Goal: Browse casually: Explore the website without a specific task or goal

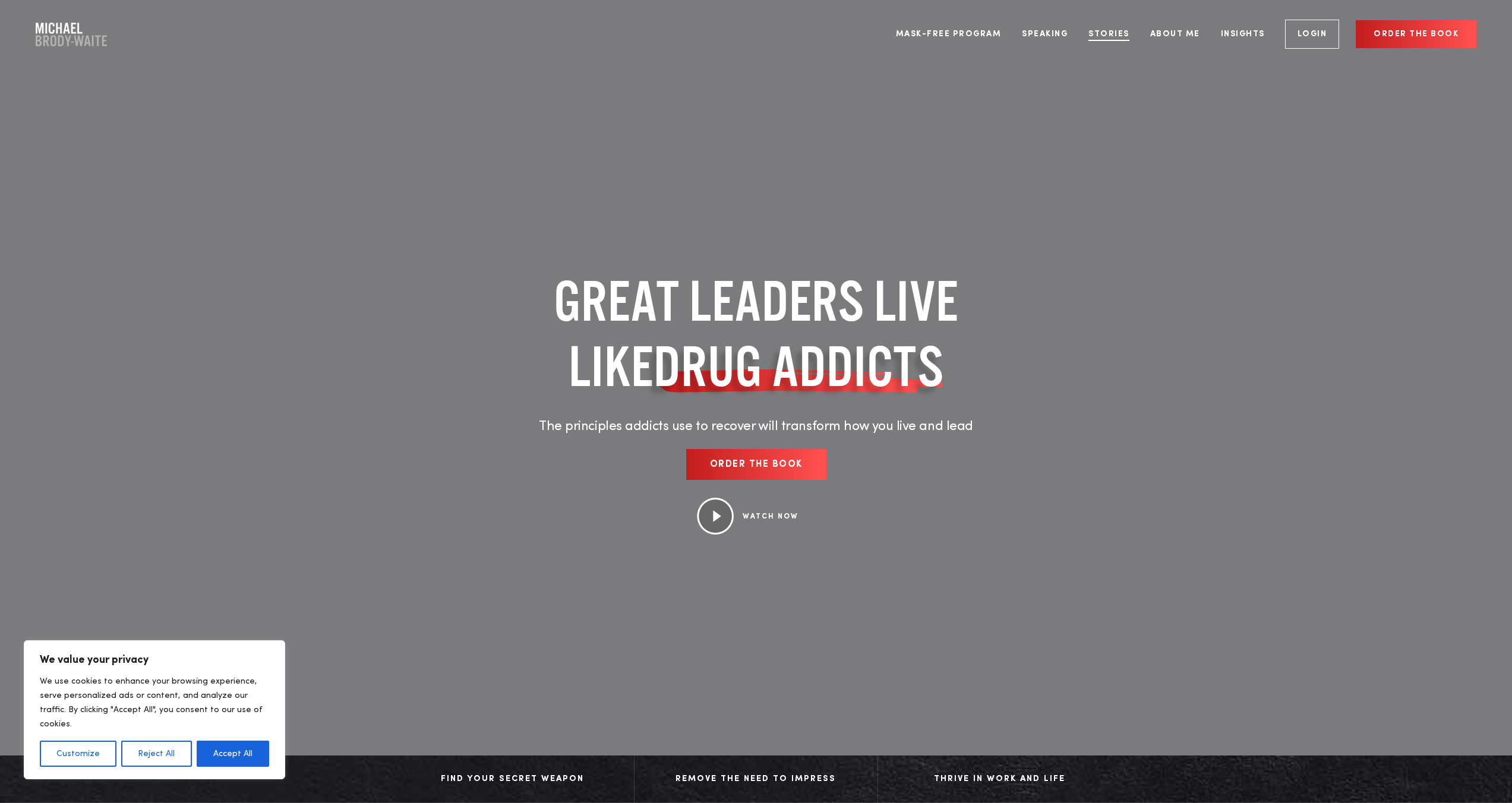
click at [1098, 34] on link "Stories" at bounding box center [1108, 34] width 59 height 45
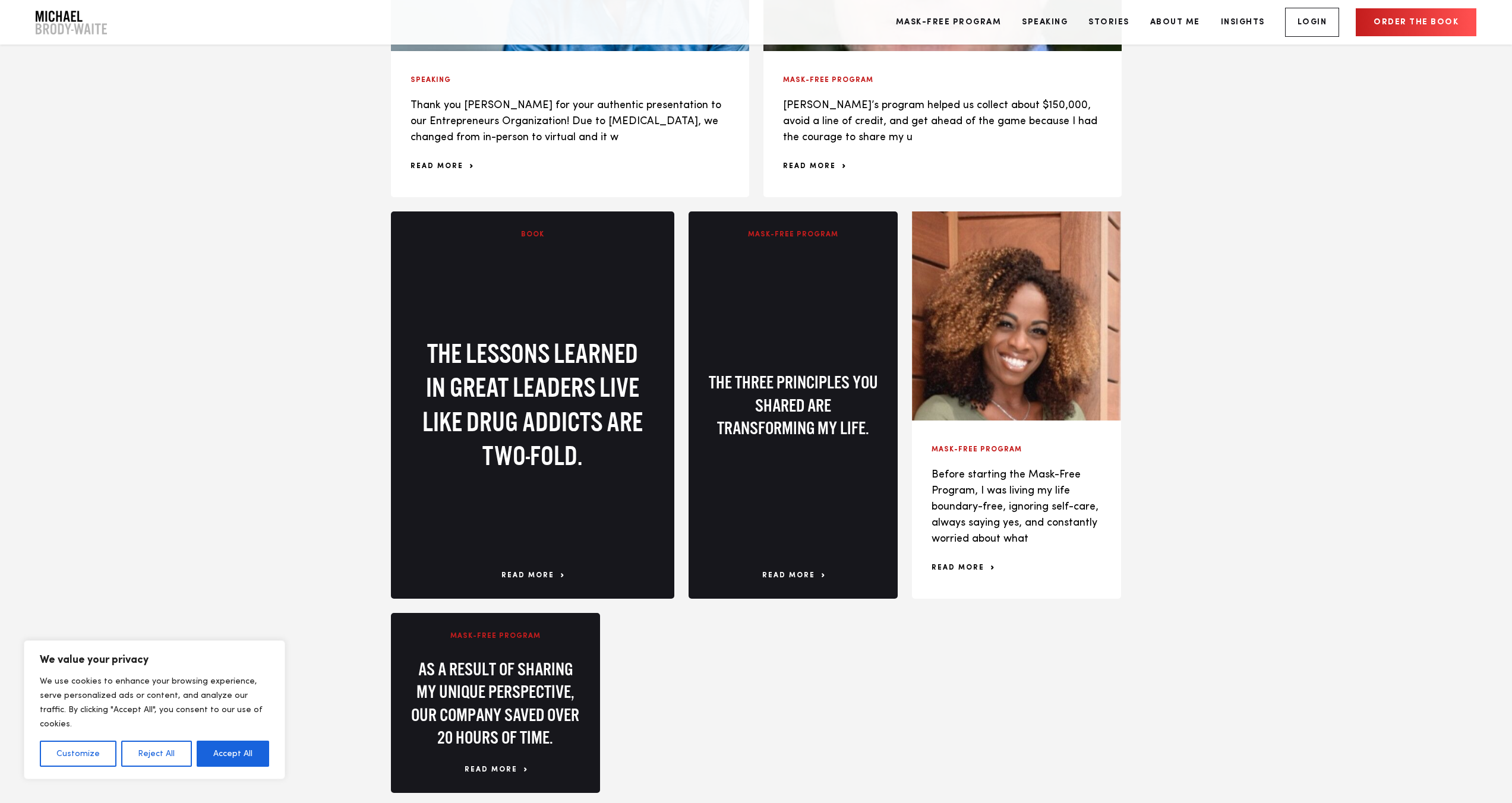
scroll to position [1636, 0]
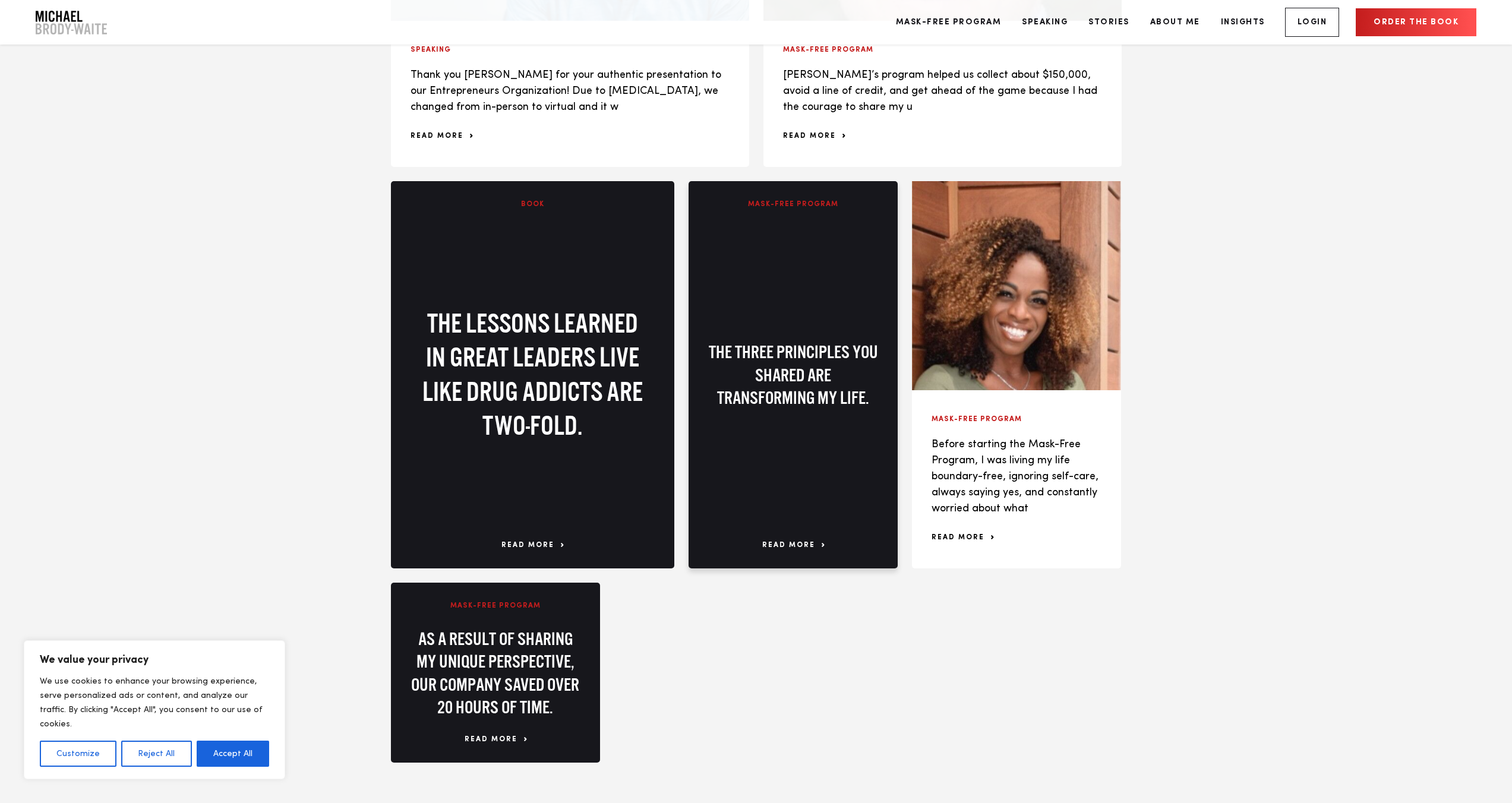
click at [798, 546] on span "read more" at bounding box center [793, 546] width 62 height 11
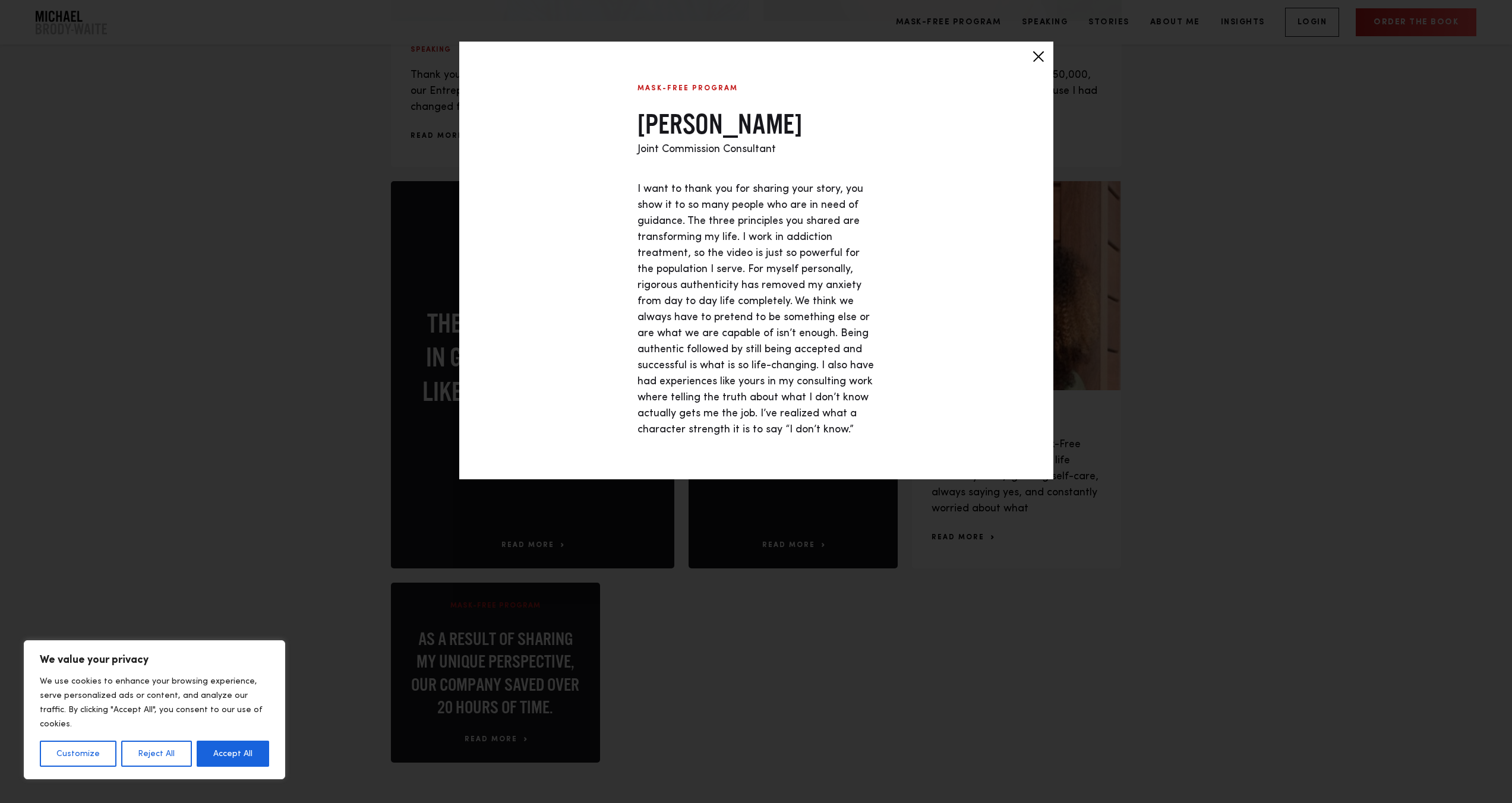
click at [1037, 59] on div at bounding box center [1038, 57] width 30 height 30
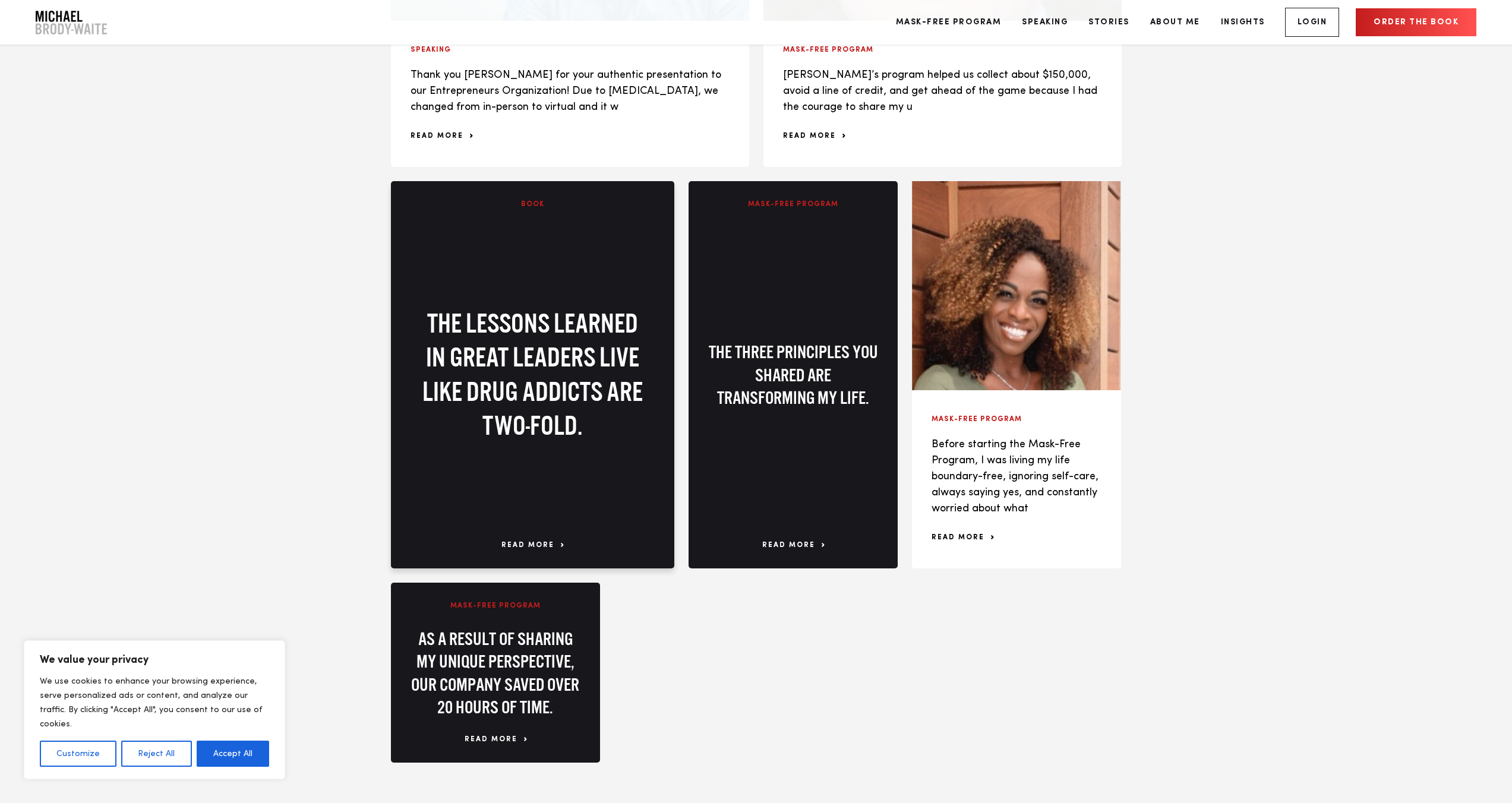
click at [530, 545] on span "read more" at bounding box center [532, 546] width 62 height 11
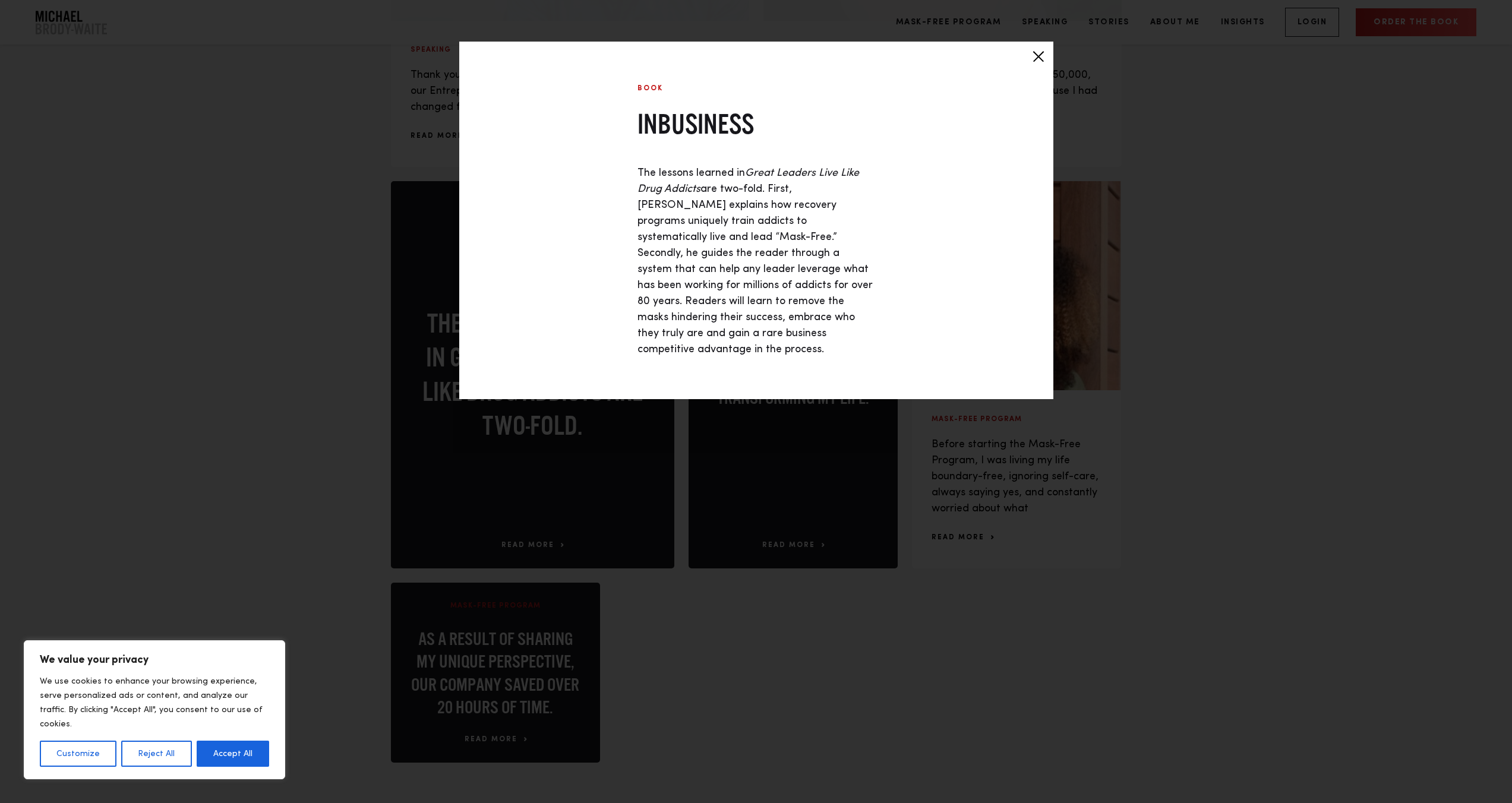
click at [1037, 58] on div at bounding box center [1038, 57] width 30 height 30
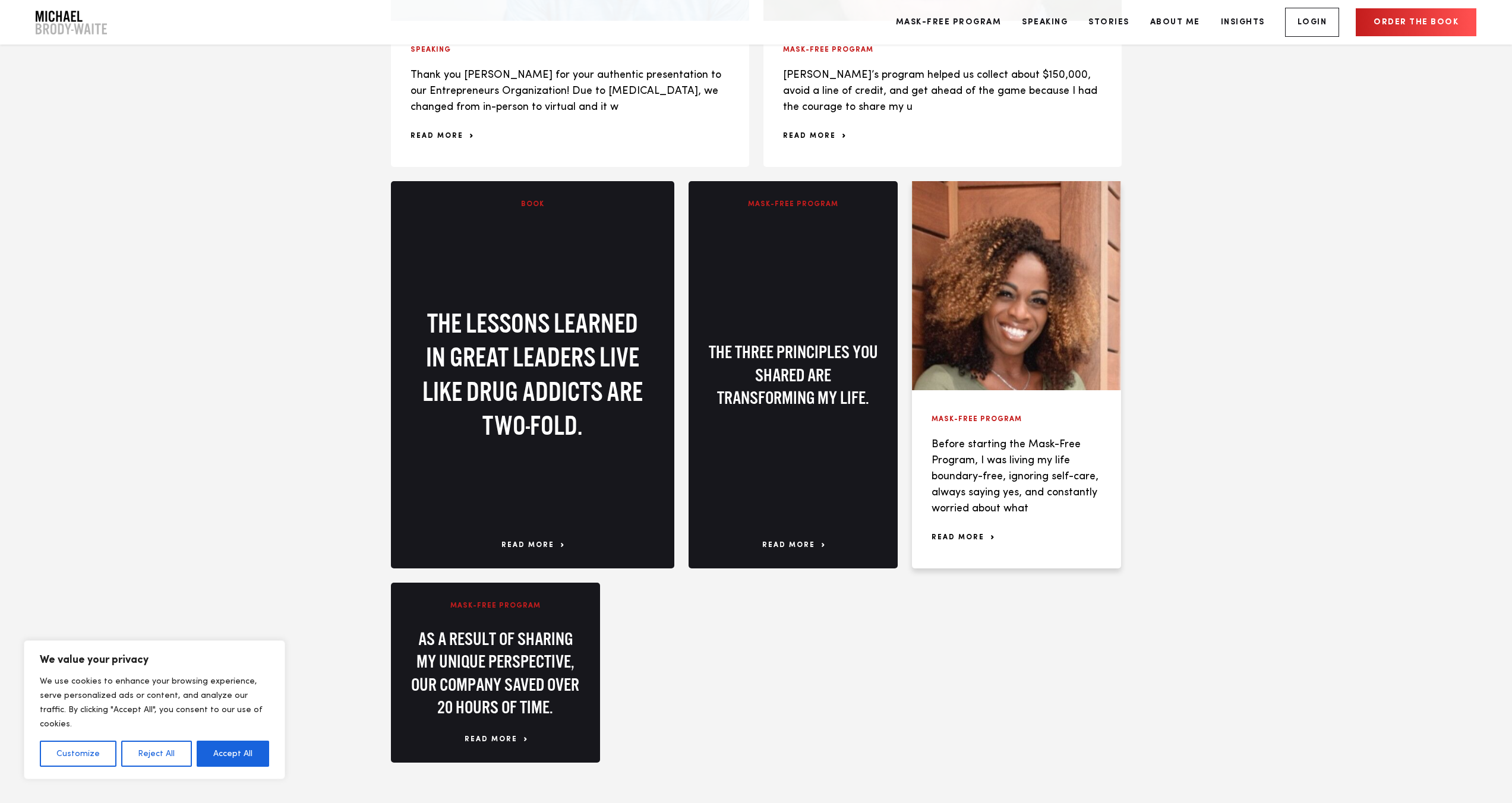
click at [1056, 322] on div at bounding box center [1016, 285] width 209 height 209
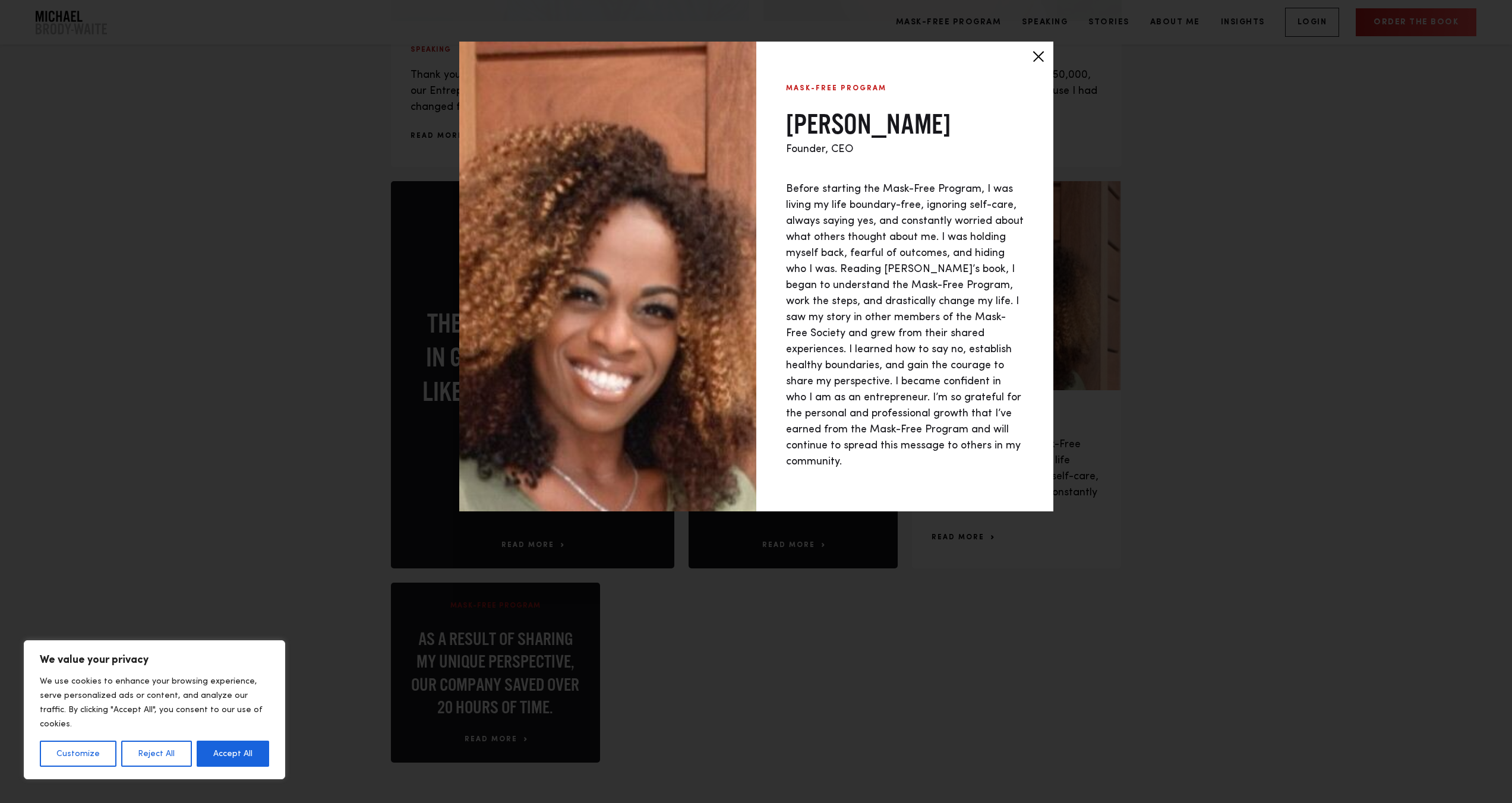
click at [1036, 59] on div at bounding box center [1038, 57] width 30 height 30
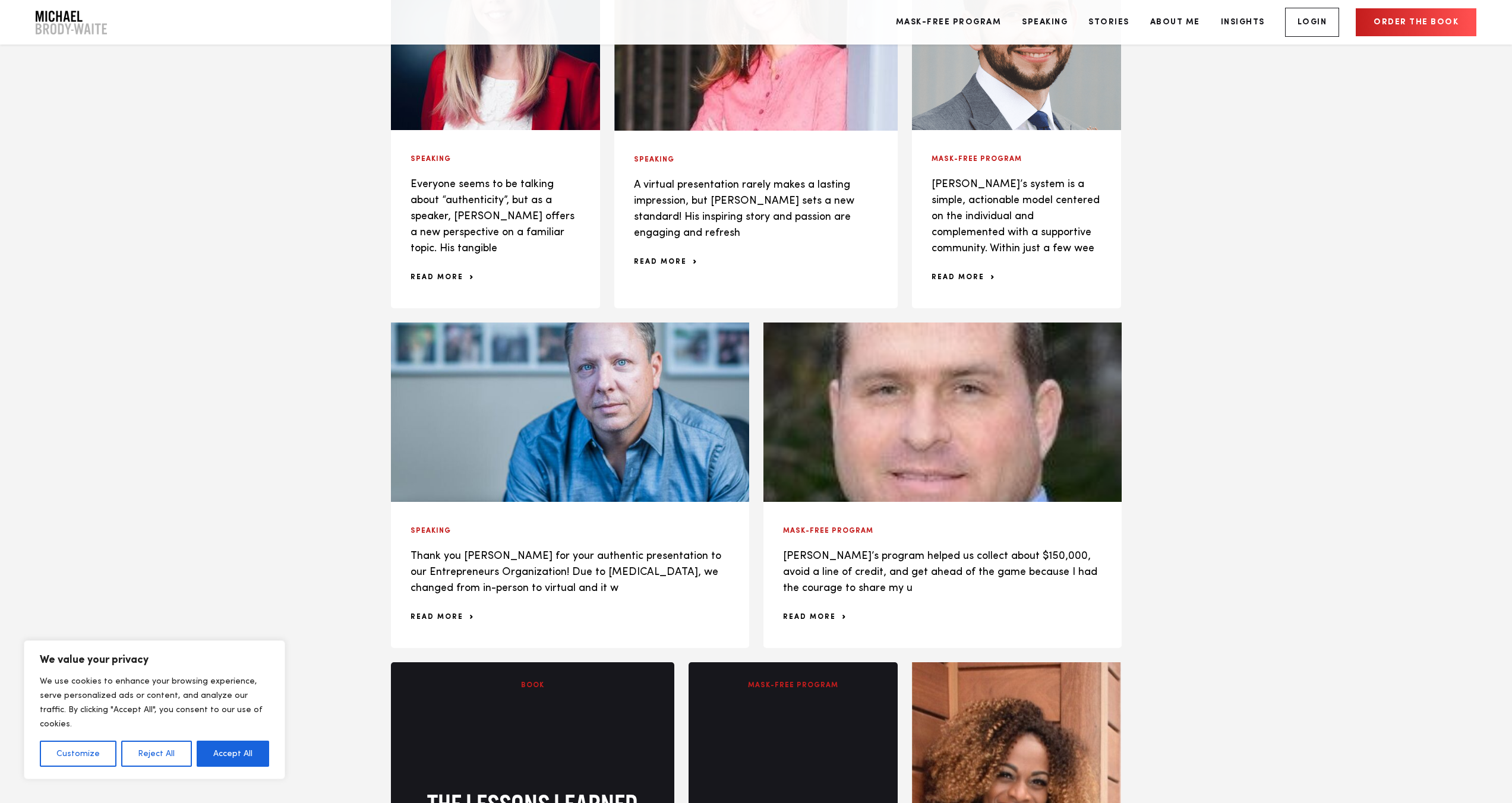
scroll to position [1152, 0]
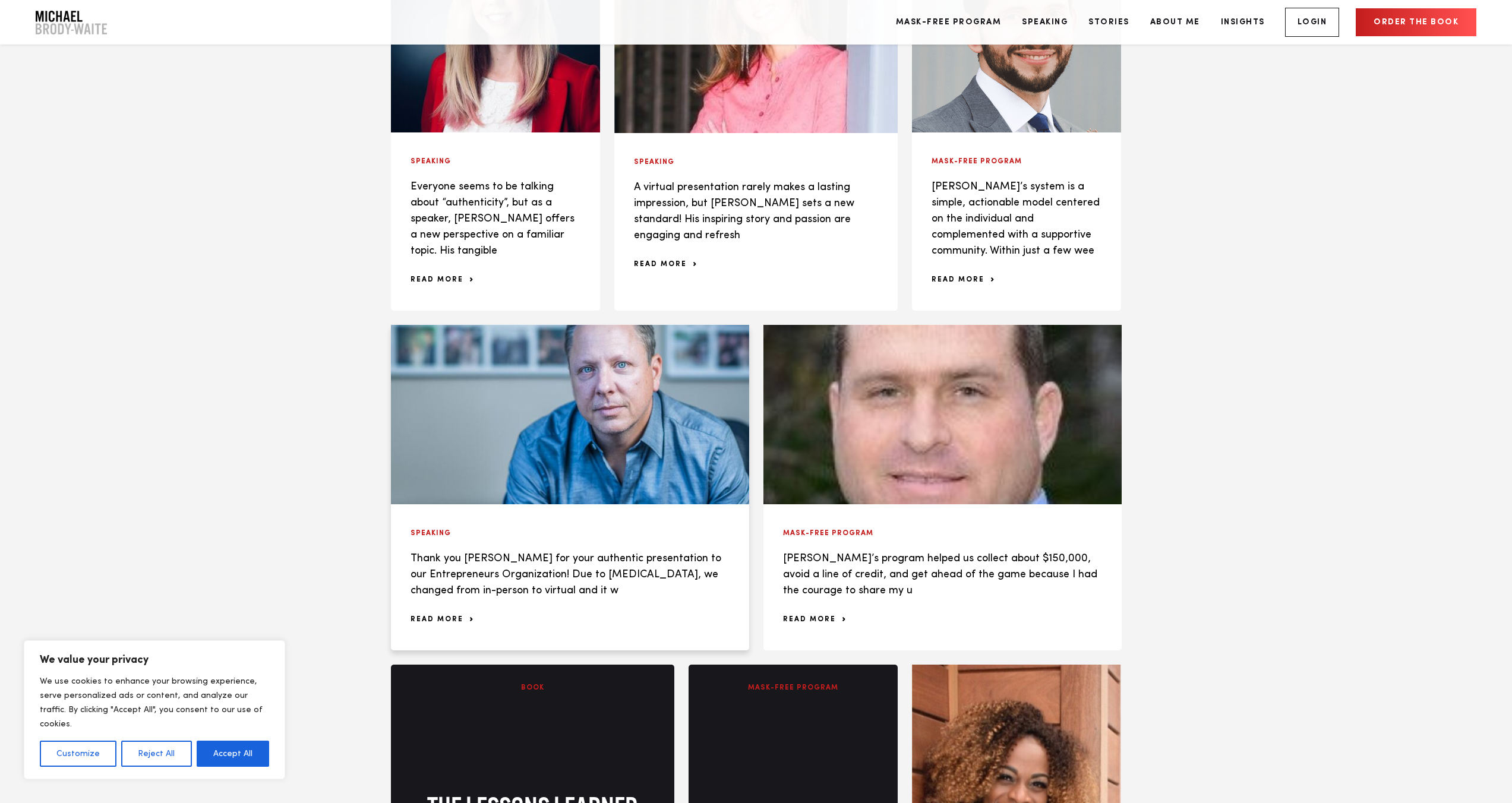
click at [454, 622] on span "read more" at bounding box center [441, 620] width 62 height 7
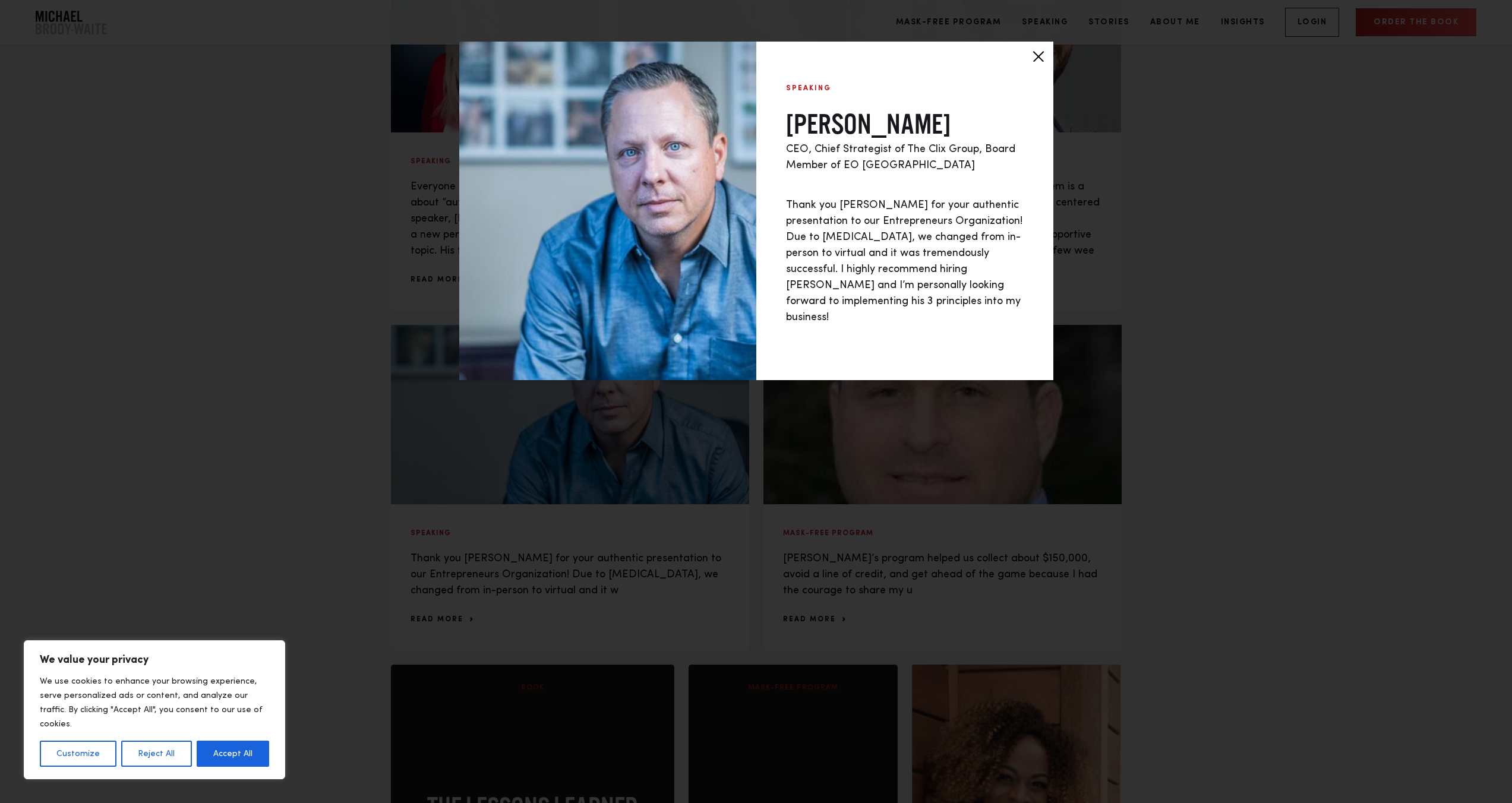
click at [1040, 60] on div at bounding box center [1038, 57] width 30 height 30
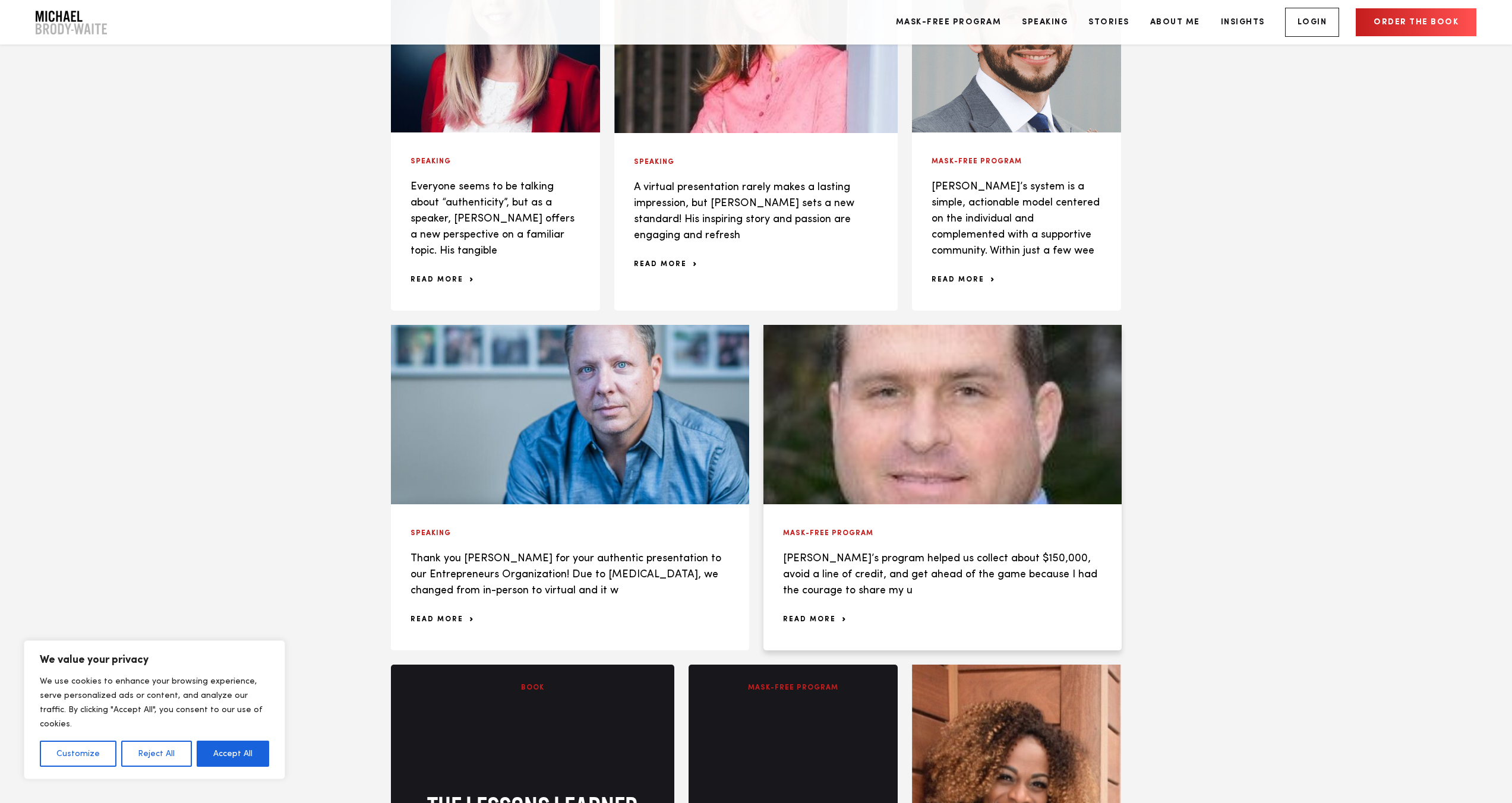
click at [824, 618] on span "read more" at bounding box center [813, 620] width 62 height 7
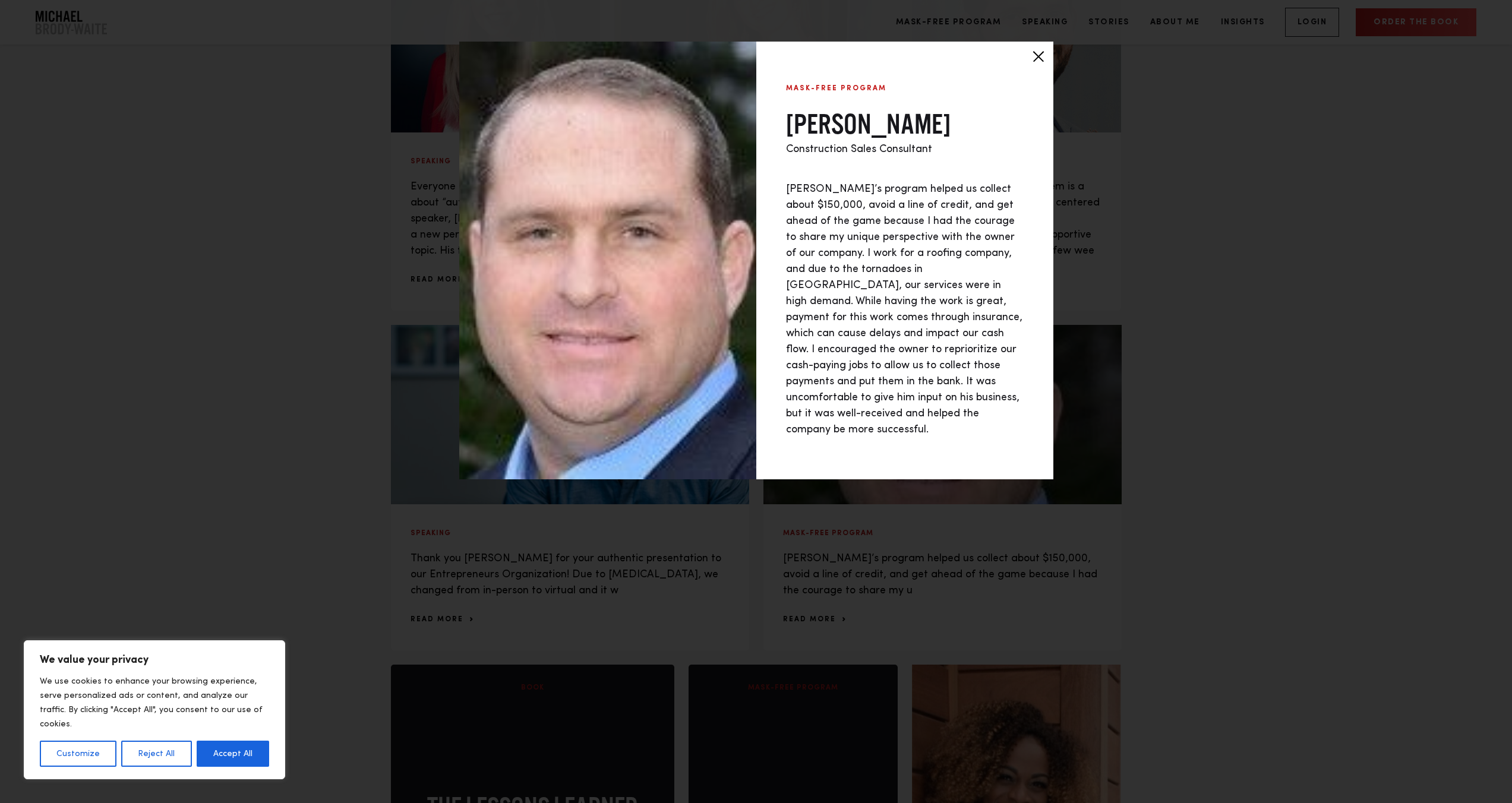
click at [1039, 59] on div at bounding box center [1038, 57] width 30 height 30
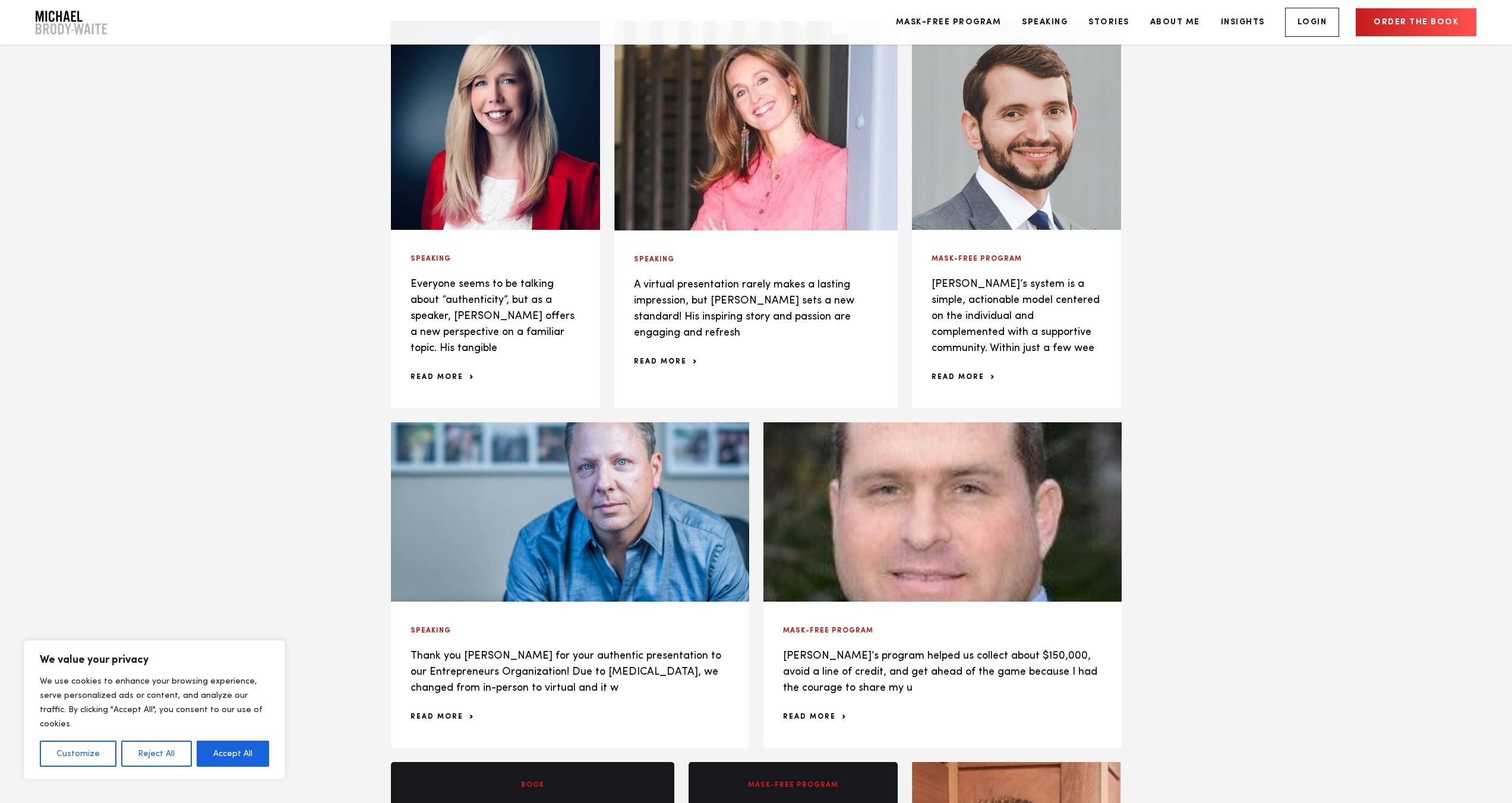
scroll to position [908, 0]
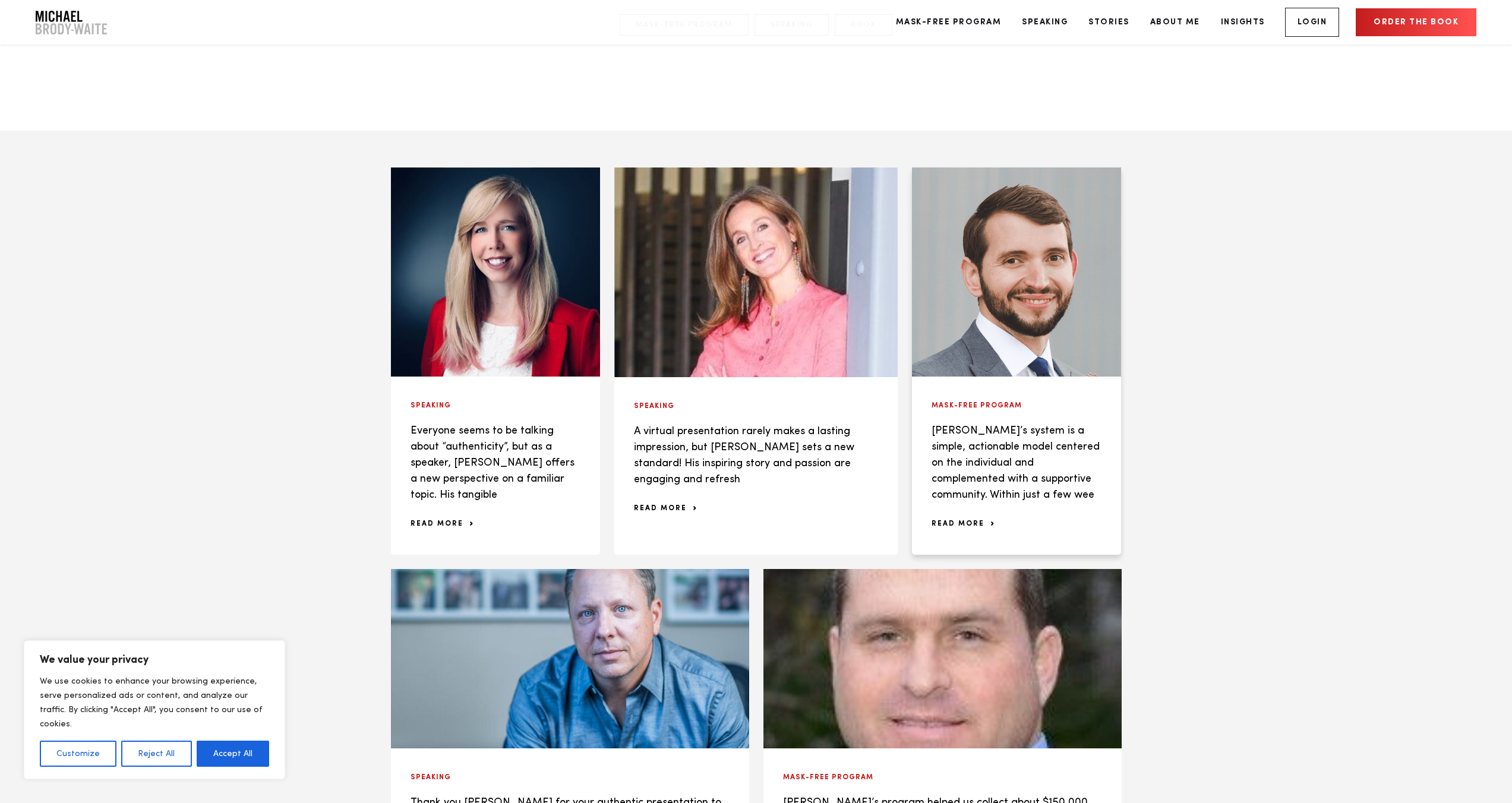
click at [953, 392] on div "Mask-Free Program Michael’s system is a simple, actionable model centered on th…" at bounding box center [1016, 466] width 209 height 179
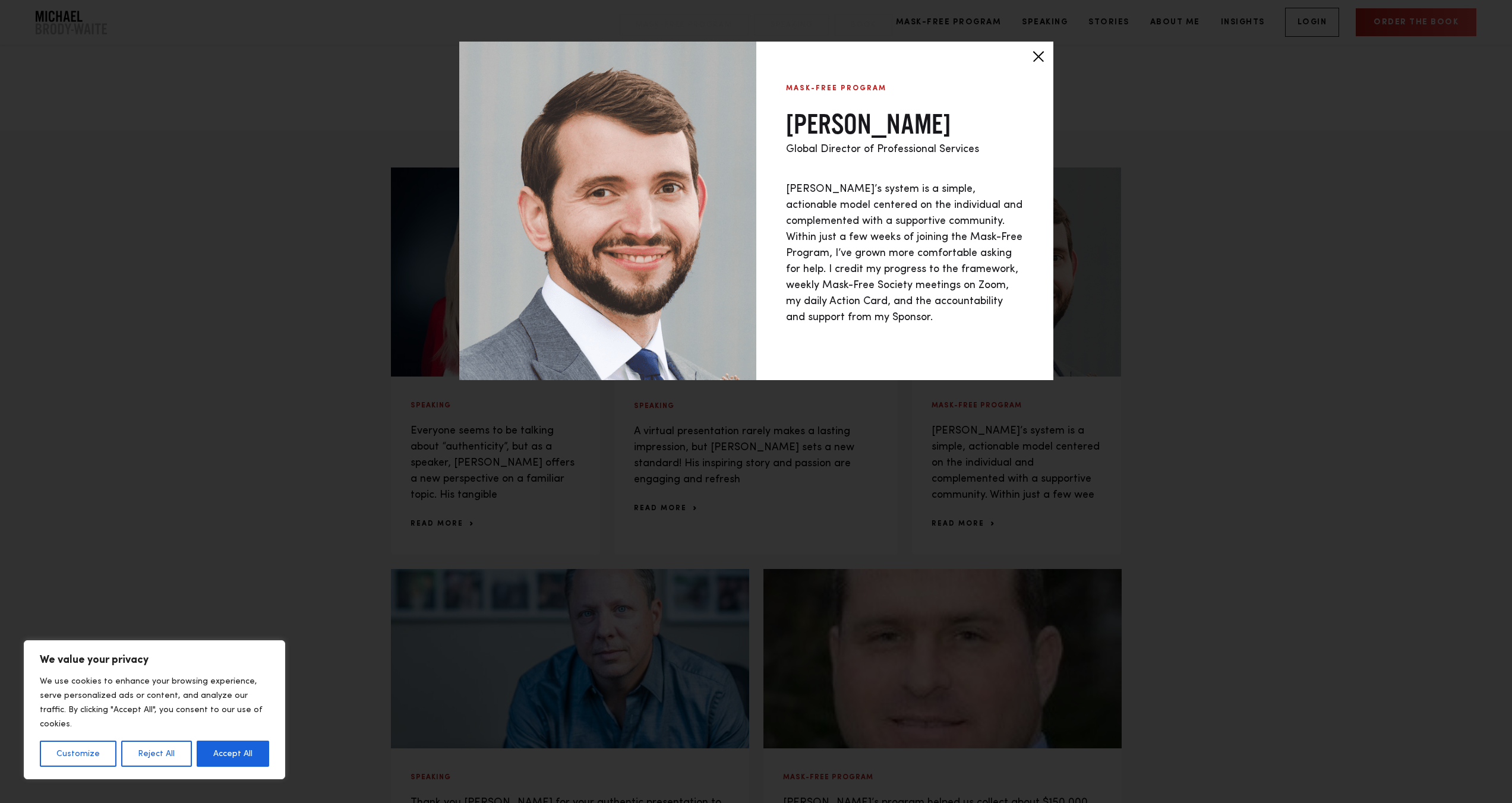
click at [1042, 53] on div at bounding box center [1038, 57] width 30 height 30
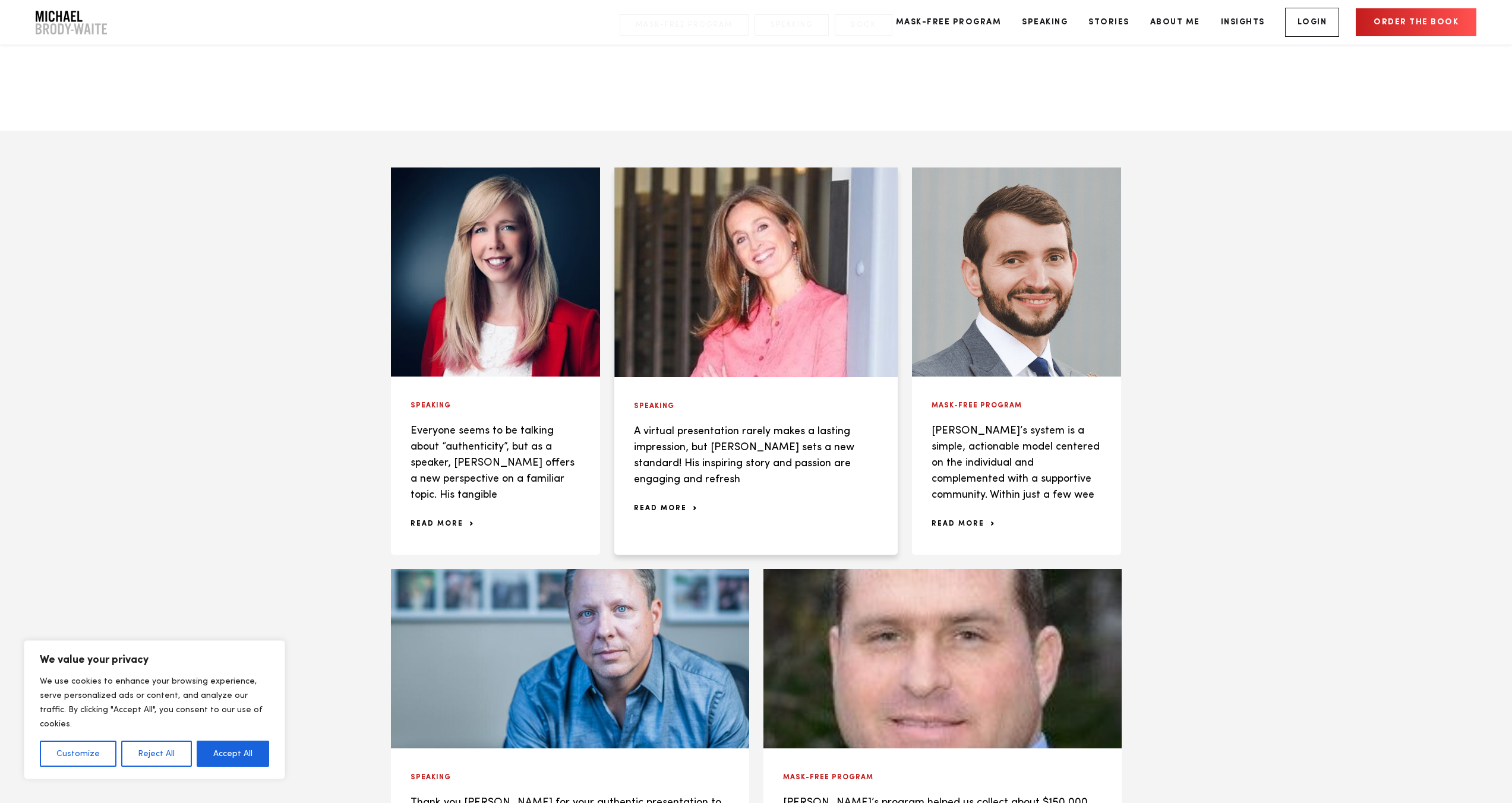
click at [729, 449] on p "A virtual presentation rarely makes a lasting impression, but [PERSON_NAME] set…" at bounding box center [756, 455] width 245 height 64
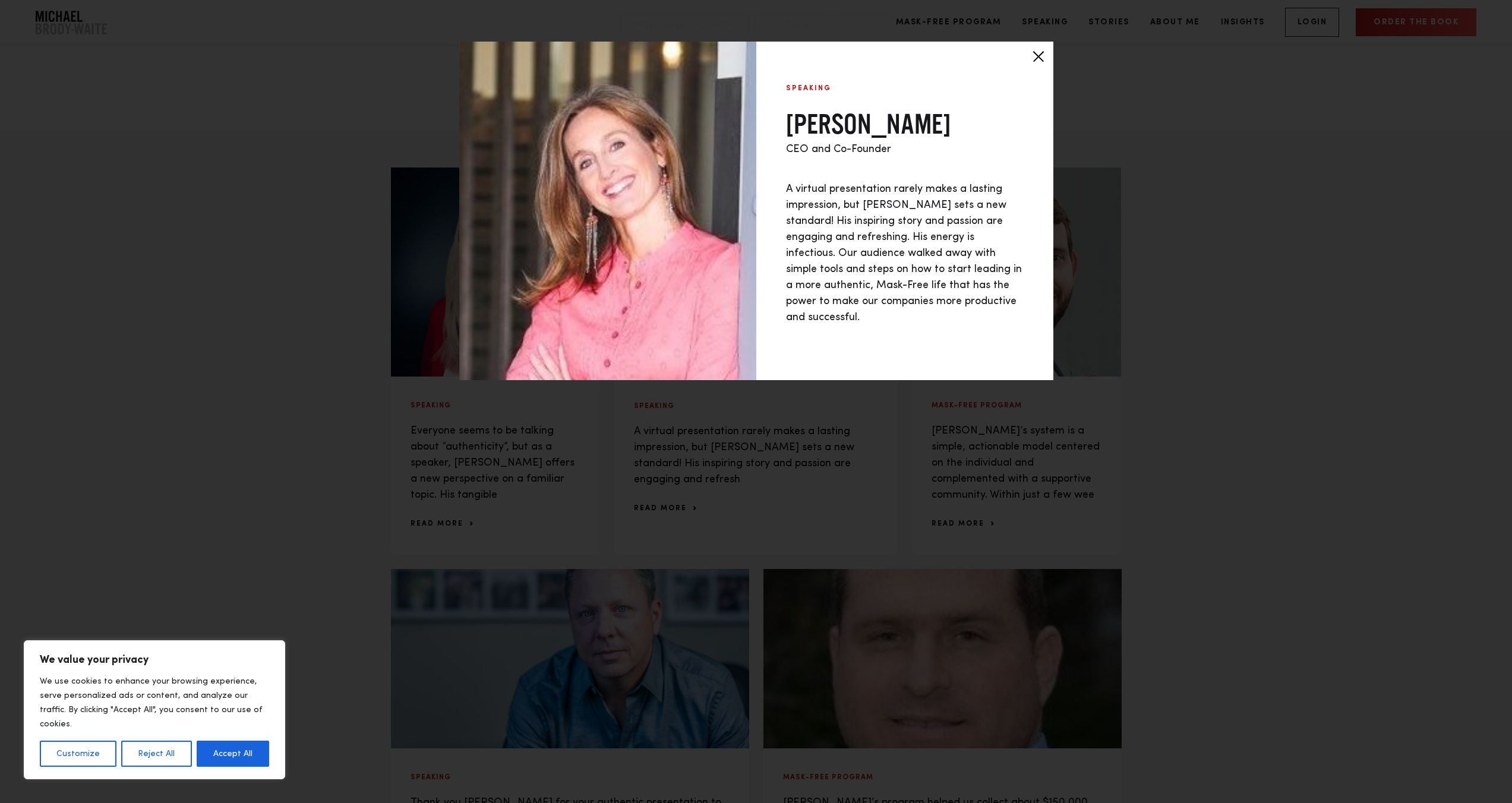
click at [1034, 56] on div at bounding box center [1038, 57] width 30 height 30
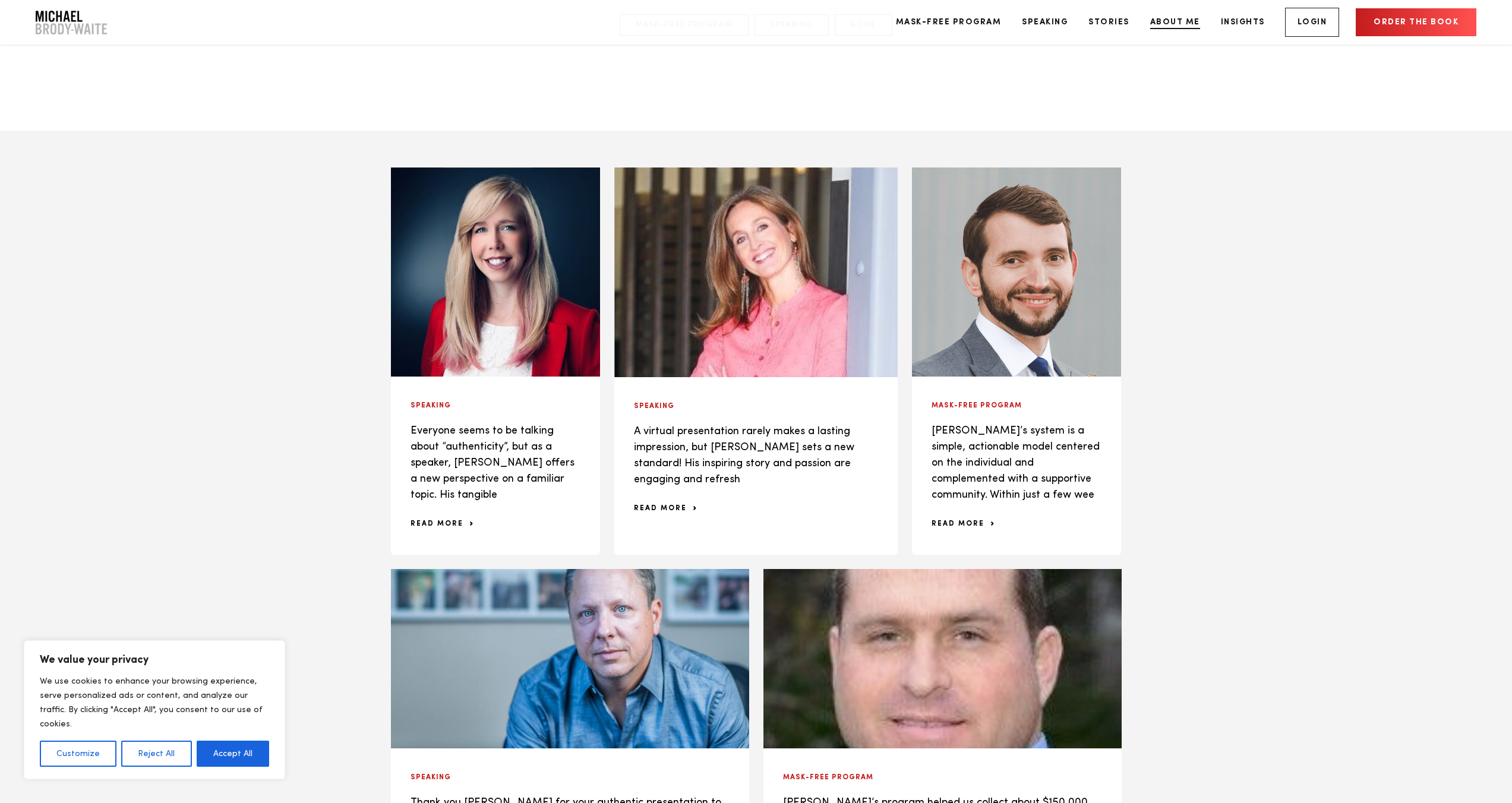
click at [1175, 17] on link "About Me" at bounding box center [1175, 22] width 67 height 45
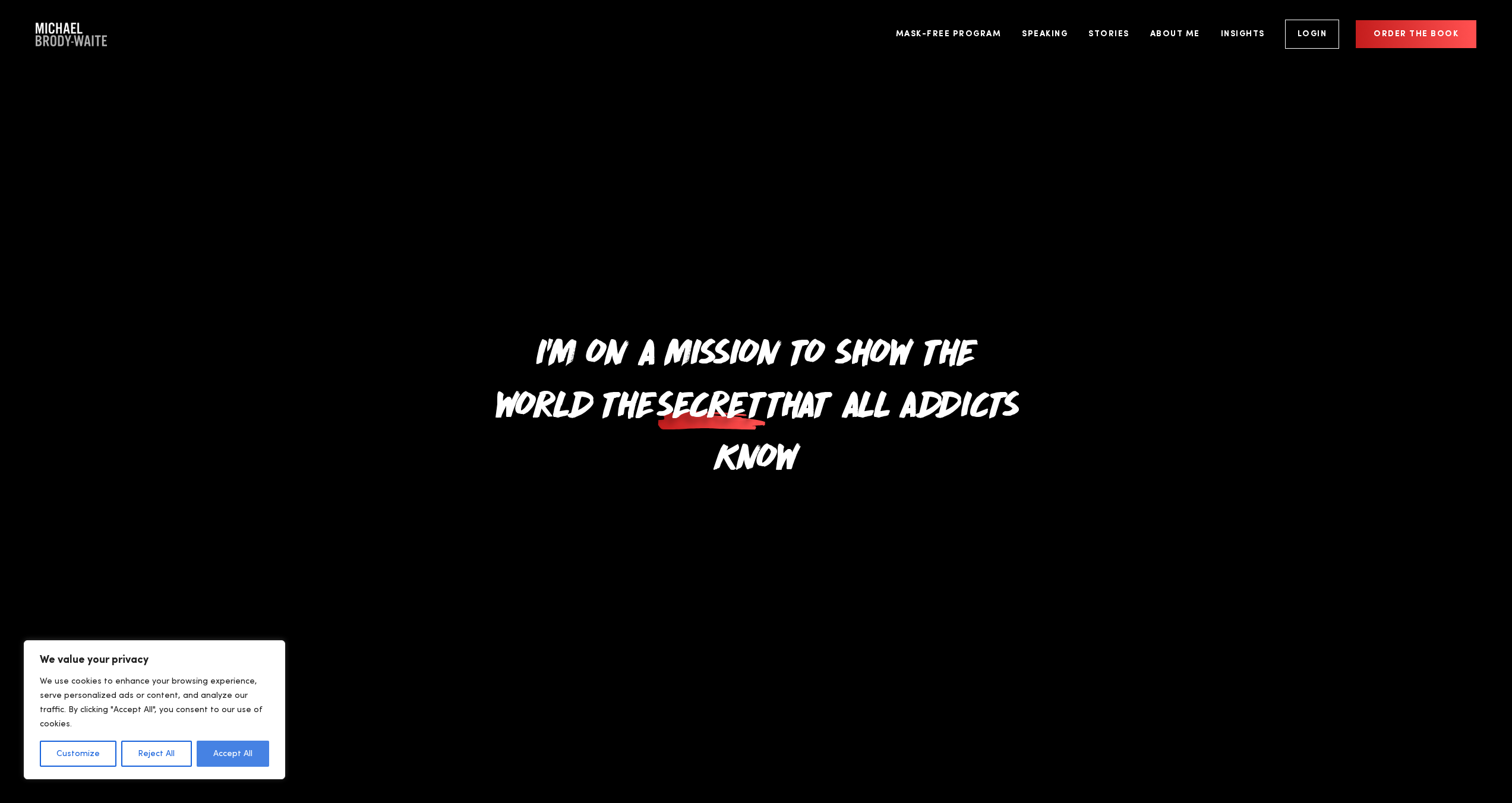
click at [217, 755] on button "Accept All" at bounding box center [233, 754] width 73 height 26
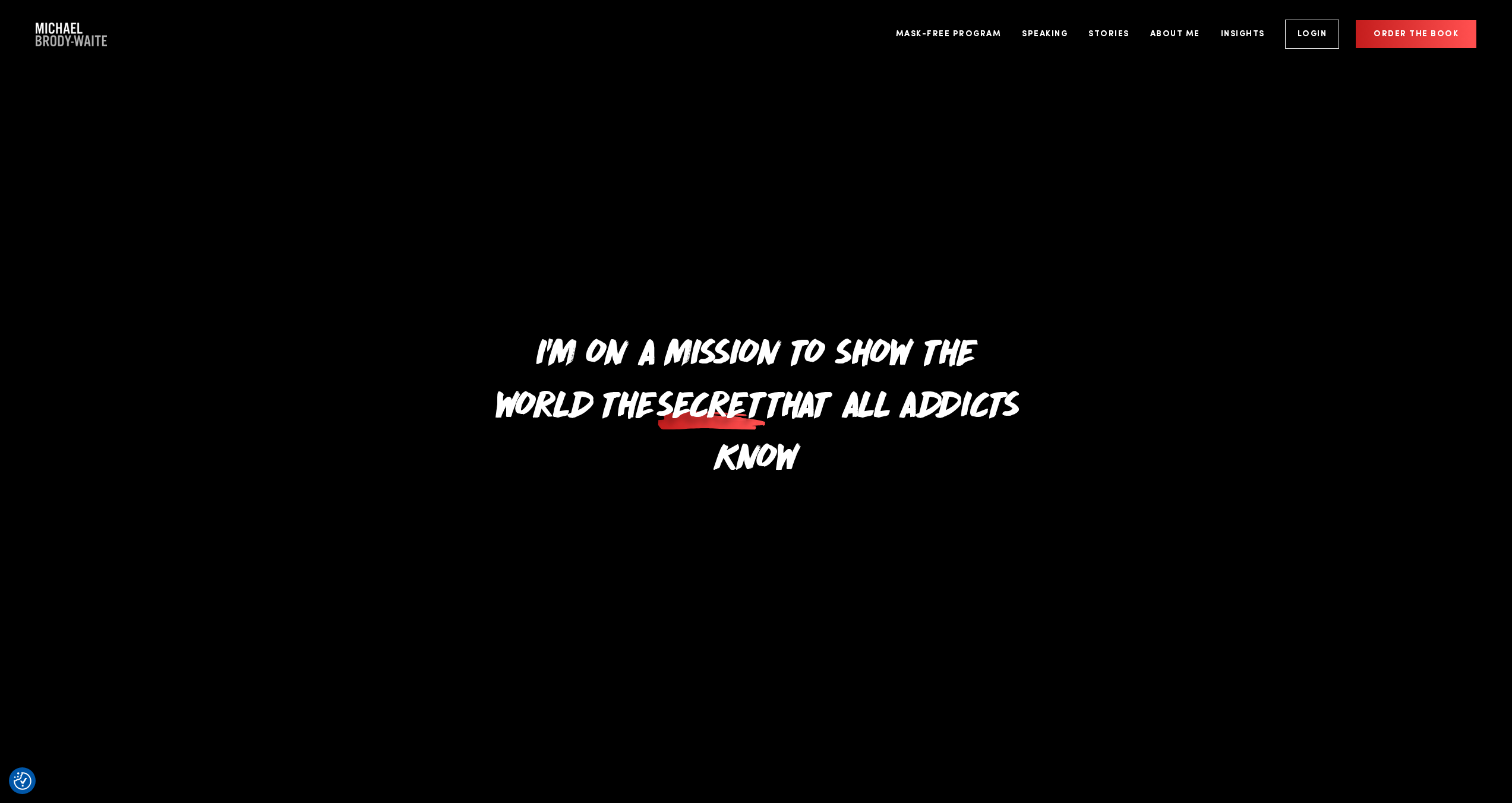
click at [737, 437] on h1 "I'm on a mission to show the world the secret that all addicts know" at bounding box center [756, 401] width 547 height 157
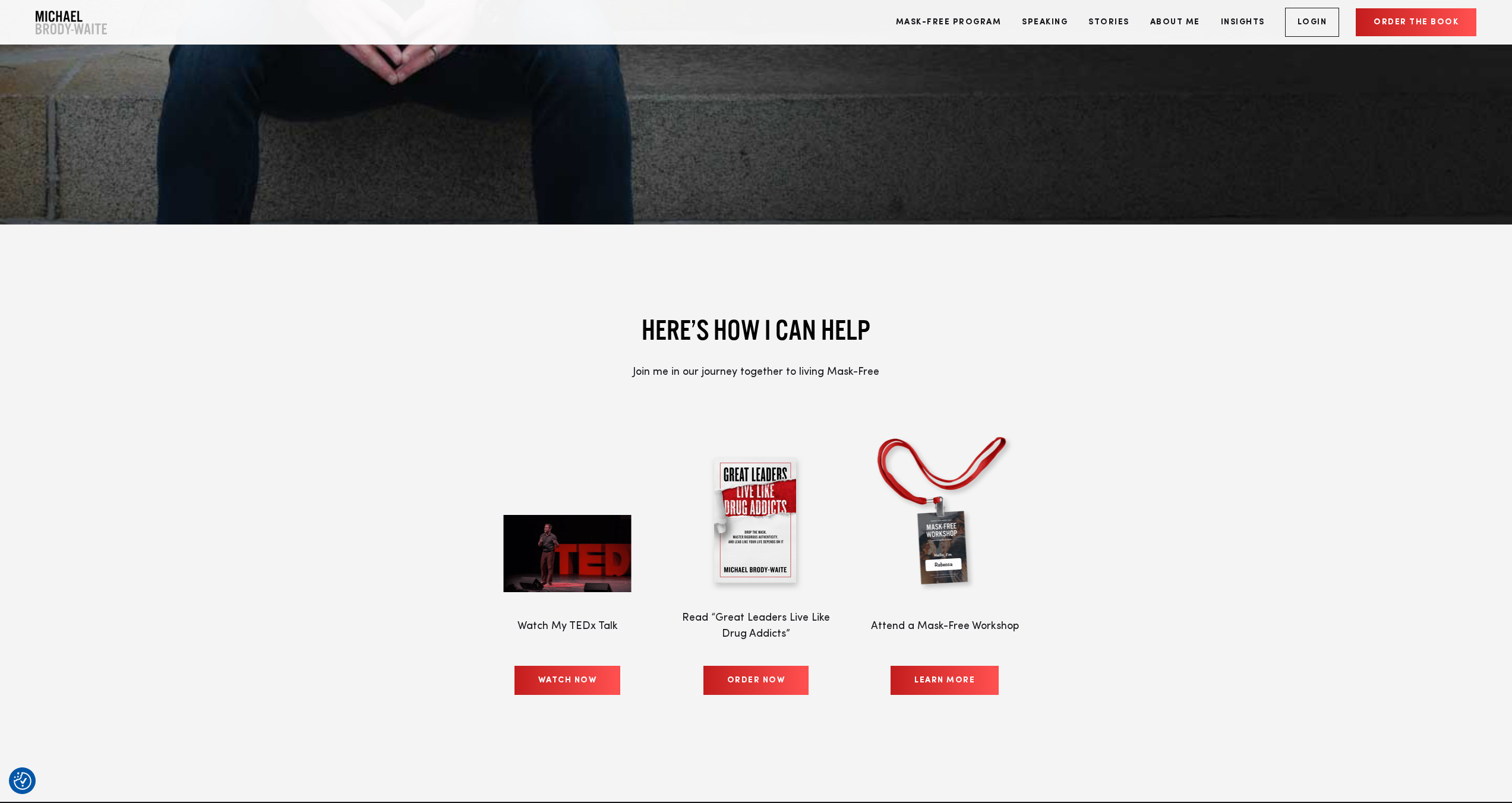
scroll to position [6351, 0]
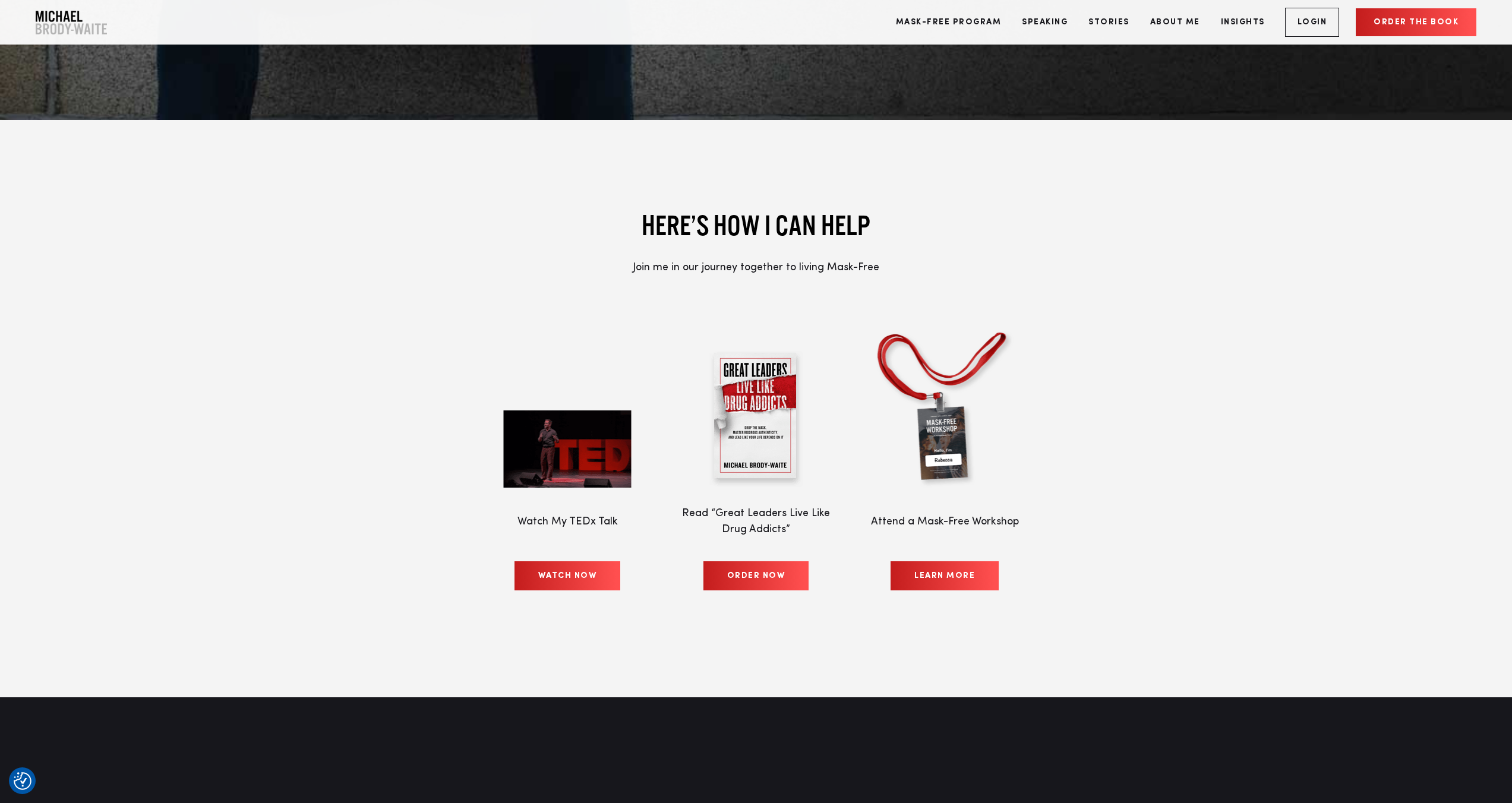
click at [561, 561] on link "WATCH NOW" at bounding box center [567, 575] width 106 height 29
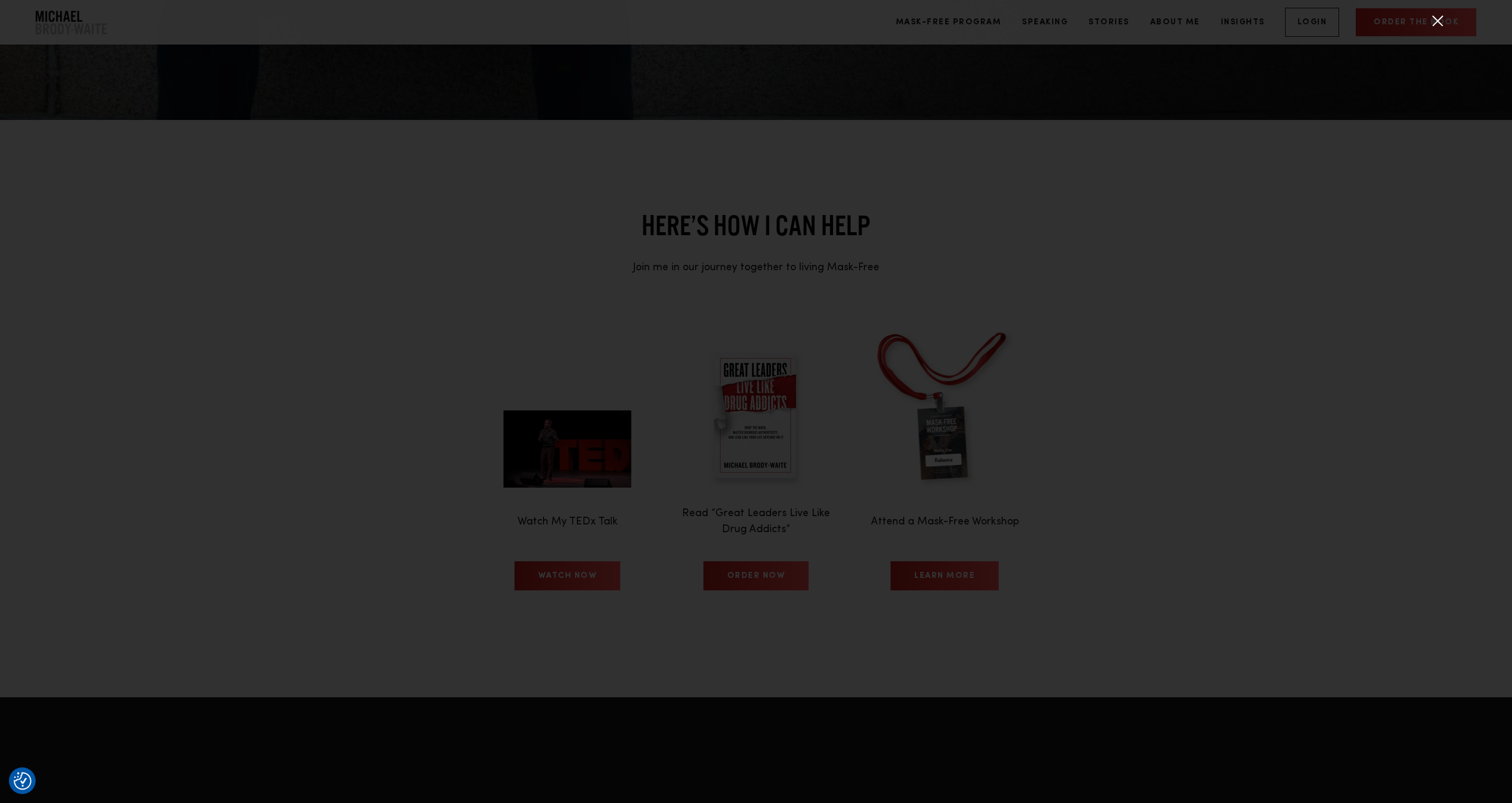
click at [1438, 21] on div at bounding box center [1438, 21] width 30 height 30
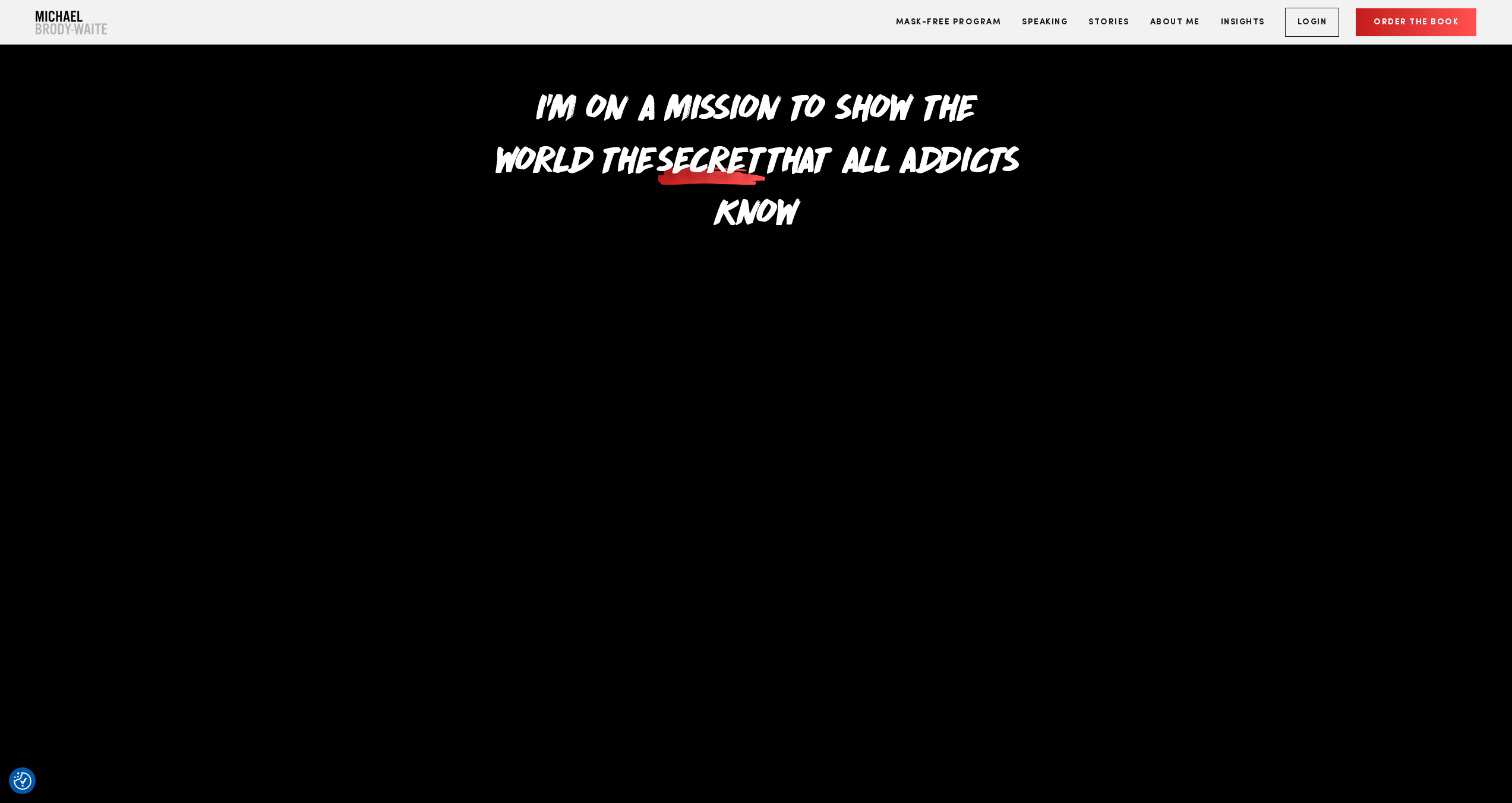
scroll to position [0, 0]
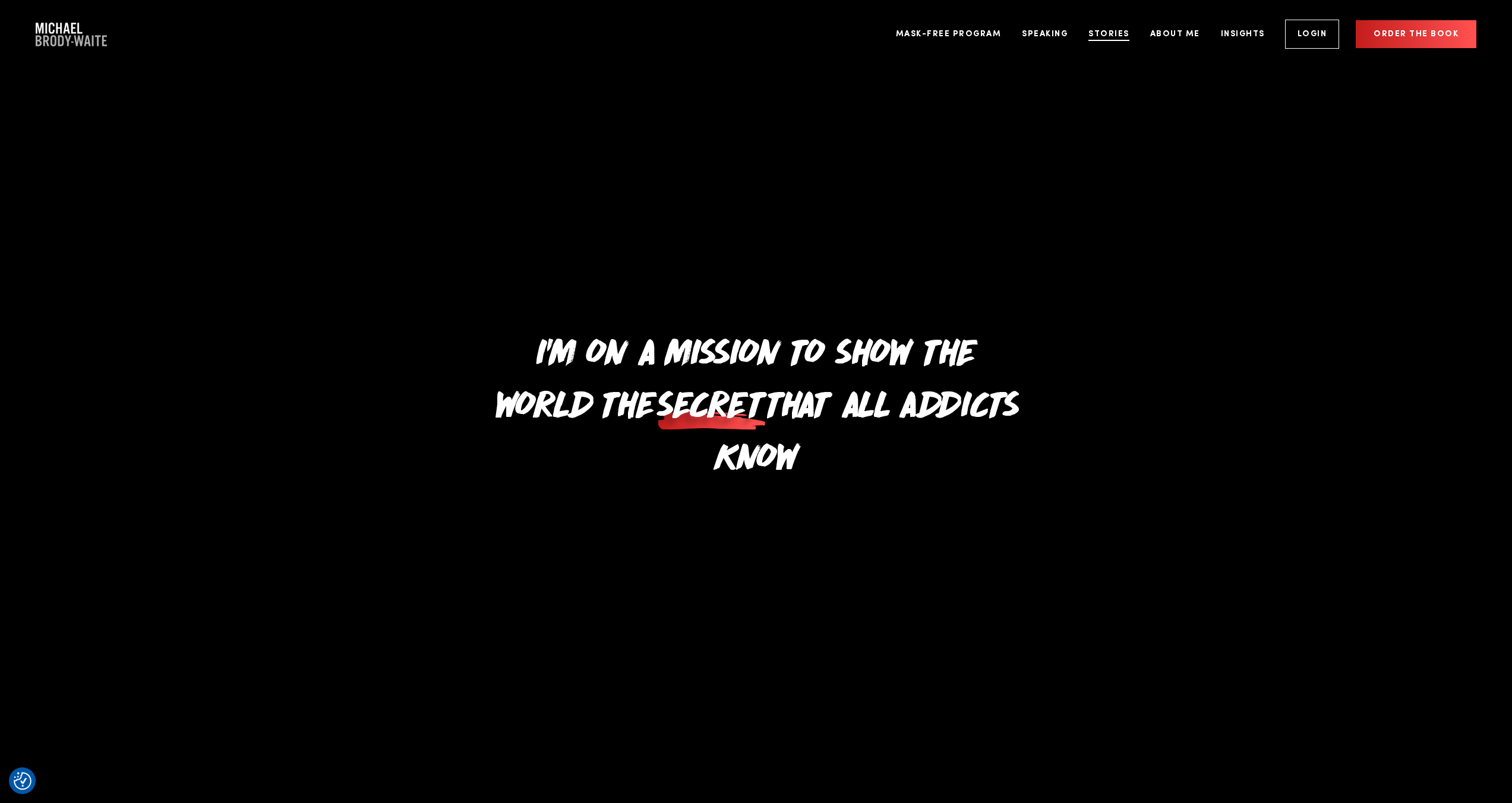
click at [1108, 33] on link "Stories" at bounding box center [1108, 34] width 59 height 45
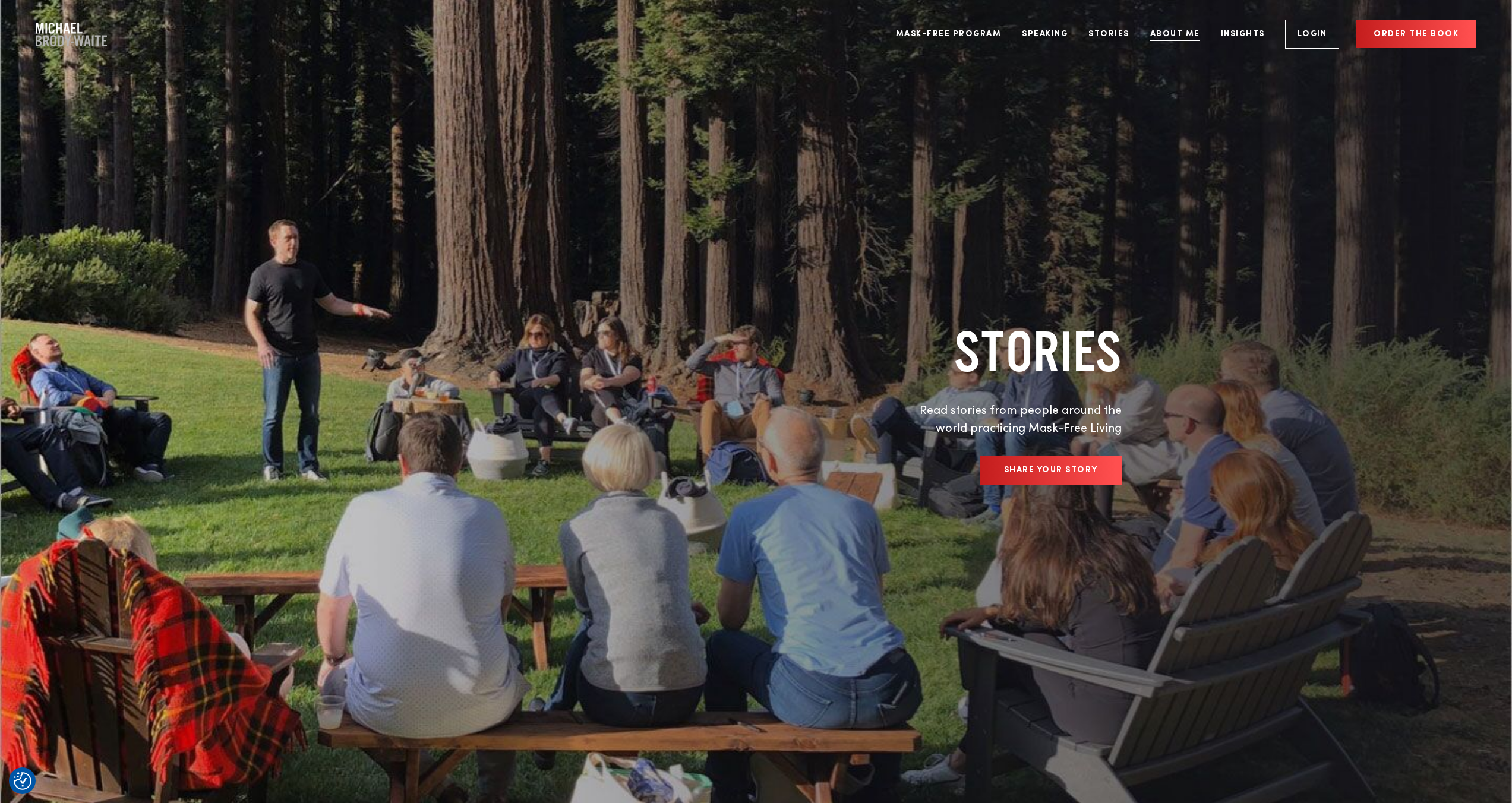
click at [1166, 31] on link "About Me" at bounding box center [1175, 34] width 67 height 45
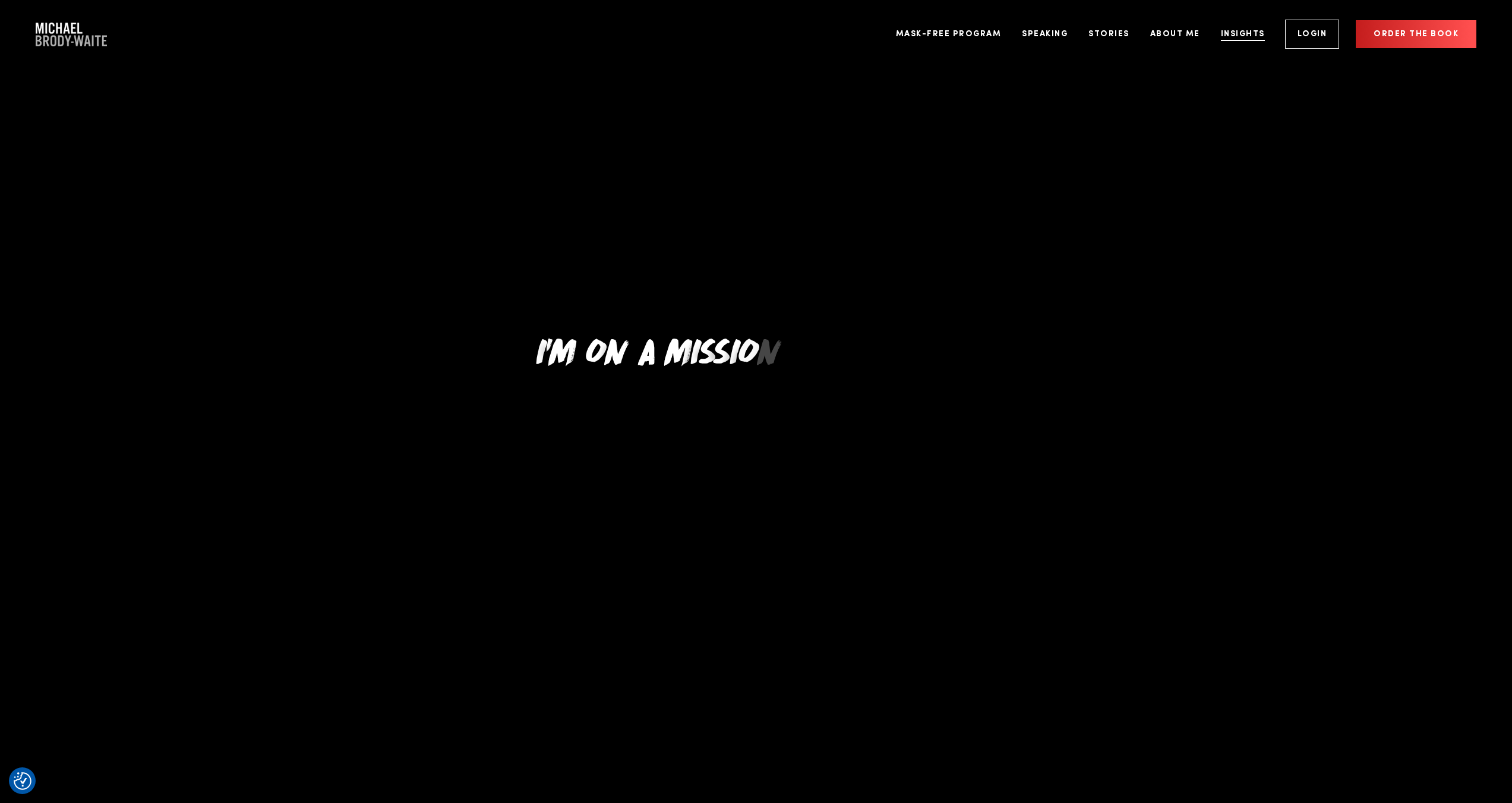
click at [1232, 32] on link "Insights" at bounding box center [1242, 34] width 62 height 45
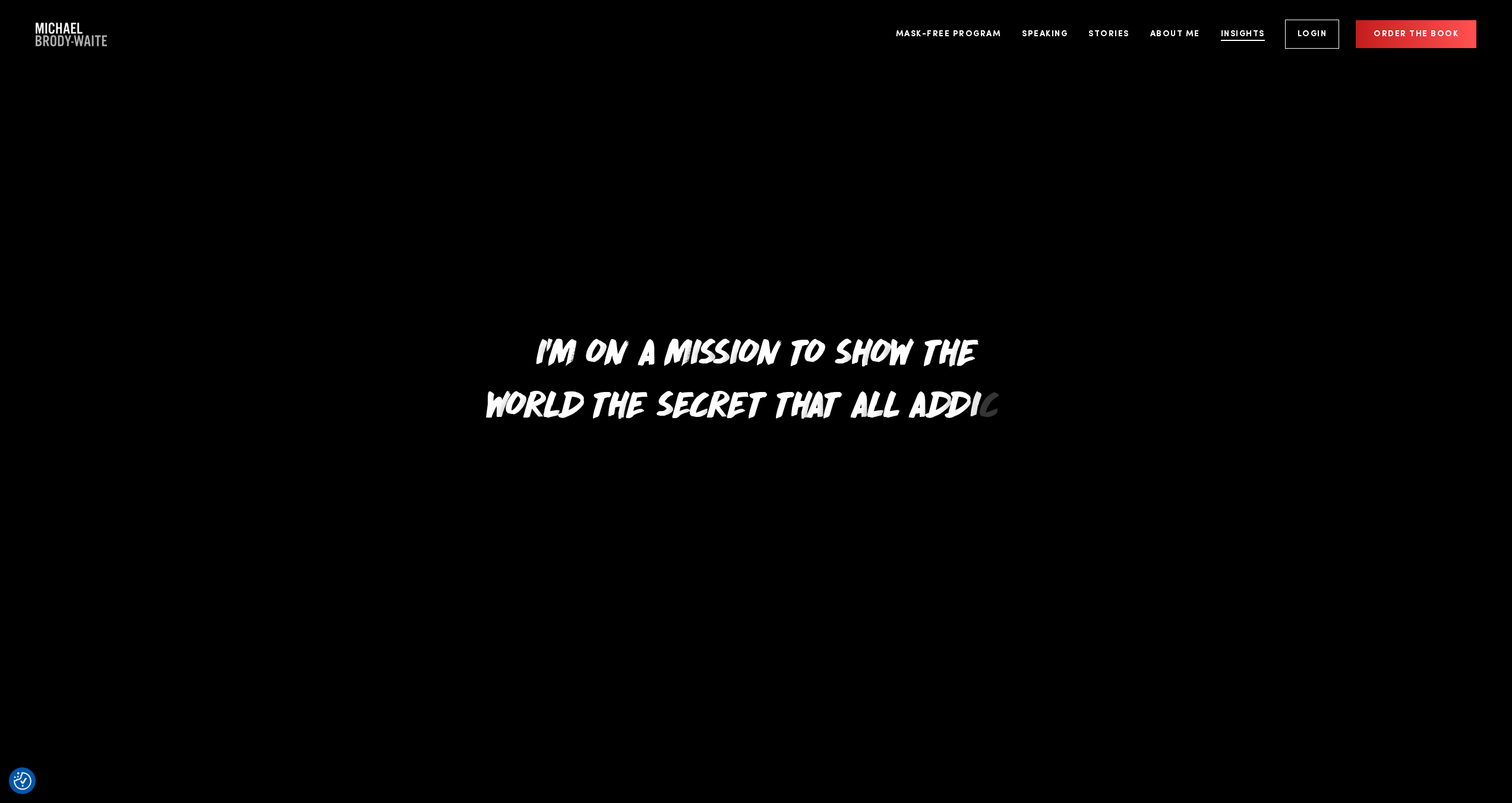
click at [1244, 32] on link "Insights" at bounding box center [1242, 34] width 62 height 45
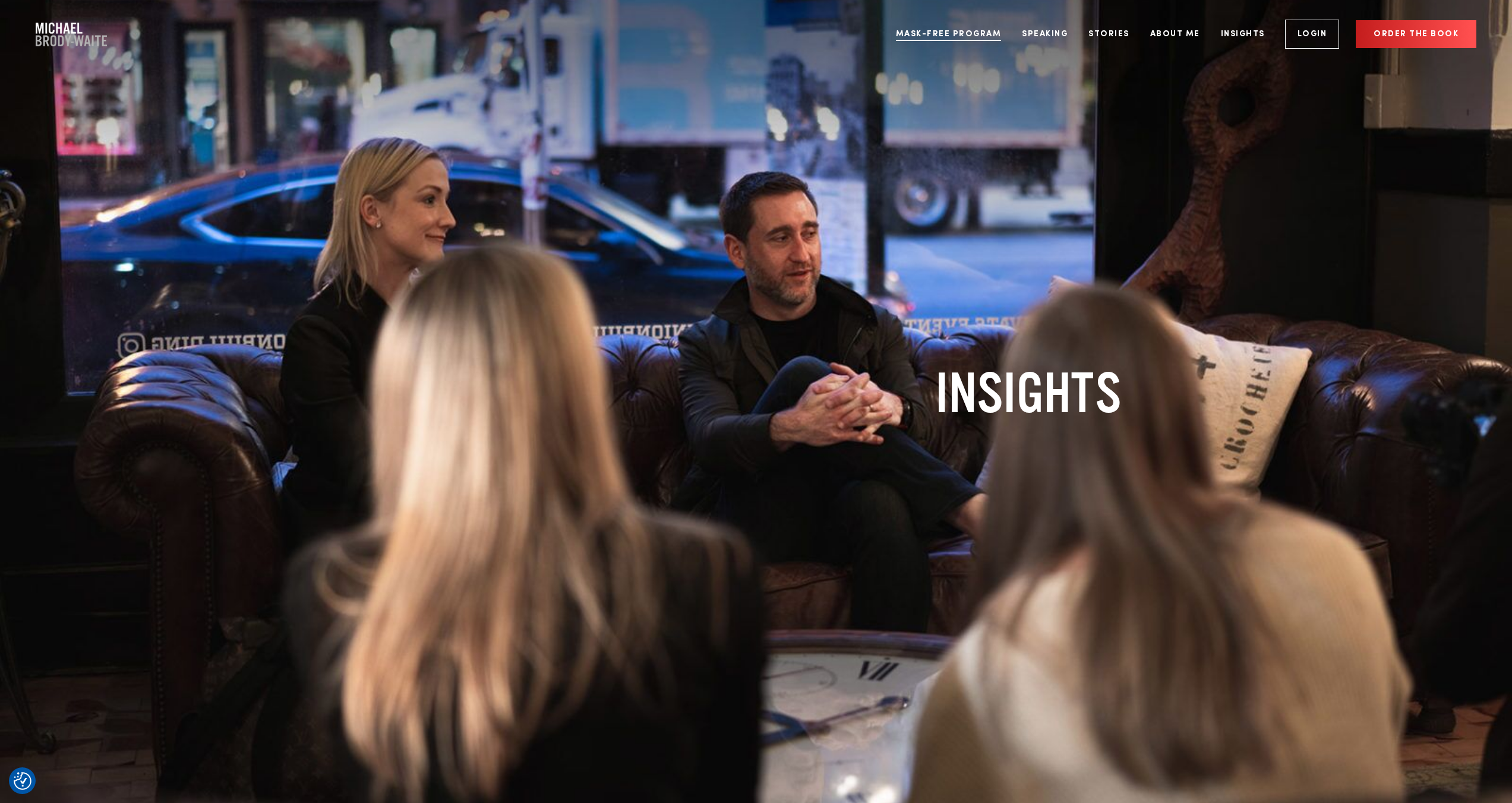
click at [974, 36] on link "Mask-Free Program" at bounding box center [948, 34] width 123 height 45
click at [1058, 35] on link "Speaking" at bounding box center [1044, 34] width 64 height 45
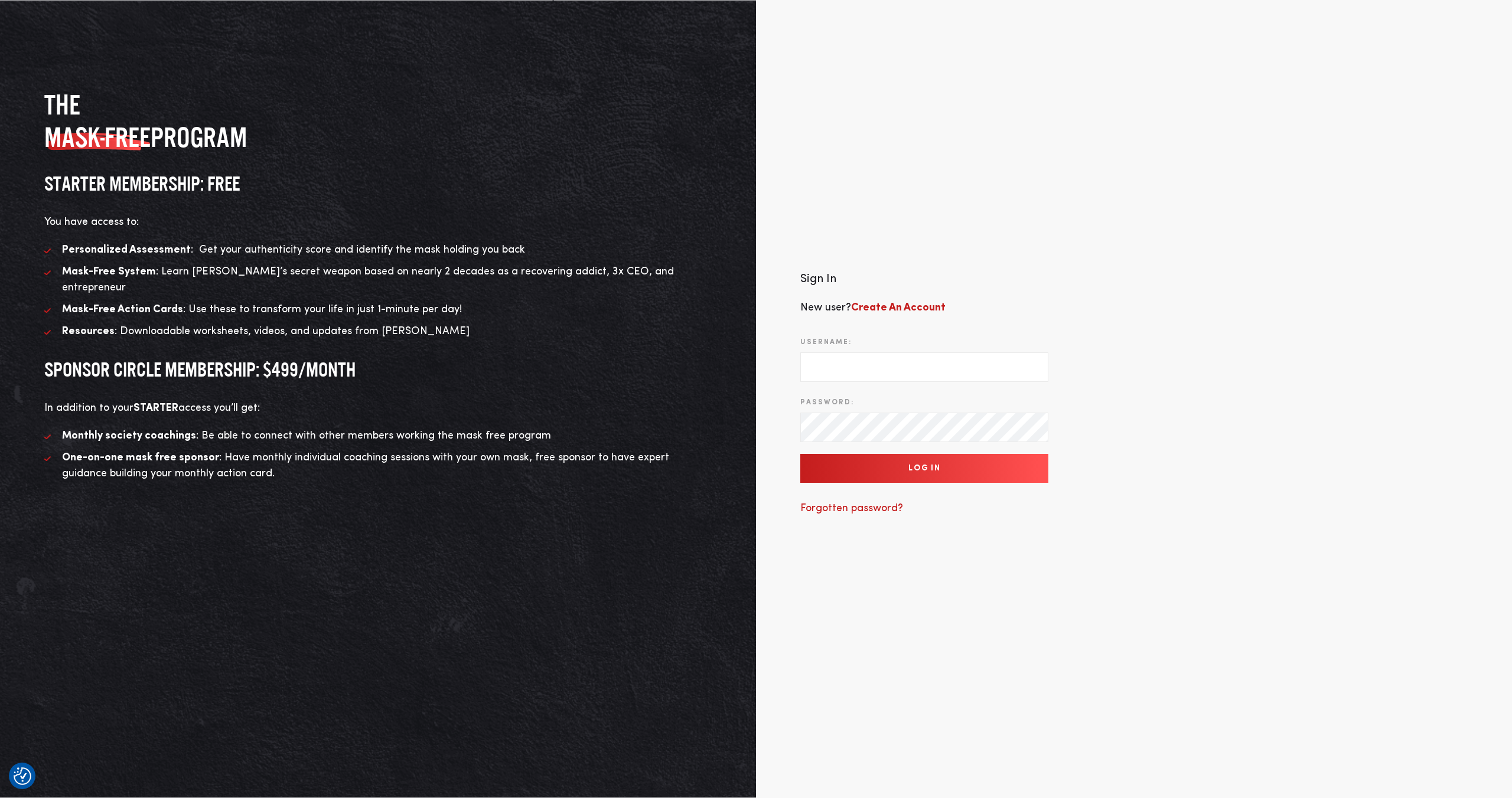
click at [1327, 251] on div "Sign In New user? Create An Account Username: Password: Log In Forgotten passwo…" at bounding box center [1134, 399] width 756 height 435
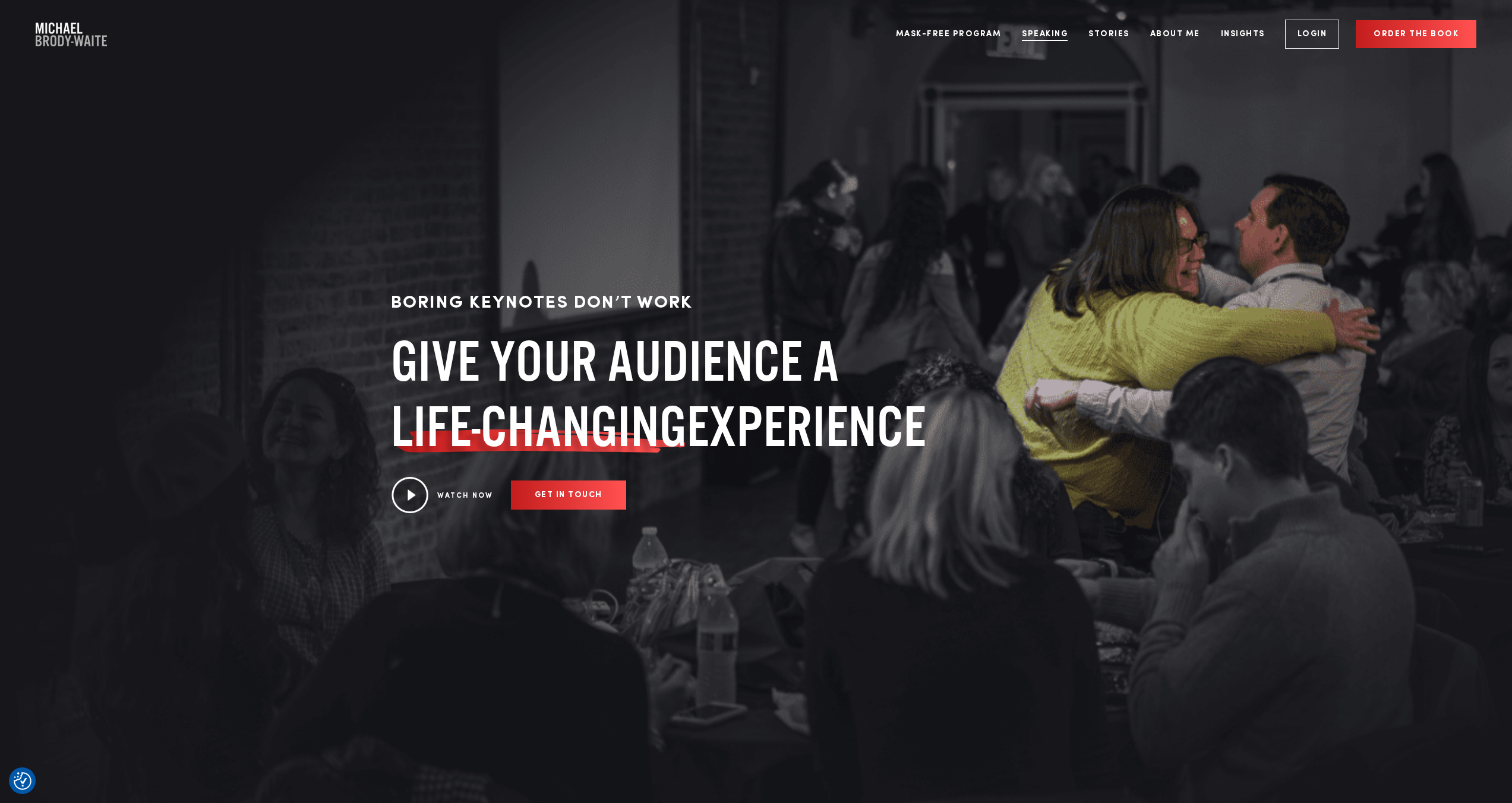
click at [1042, 36] on link "Speaking" at bounding box center [1044, 34] width 64 height 45
click at [1112, 34] on link "Stories" at bounding box center [1108, 34] width 59 height 45
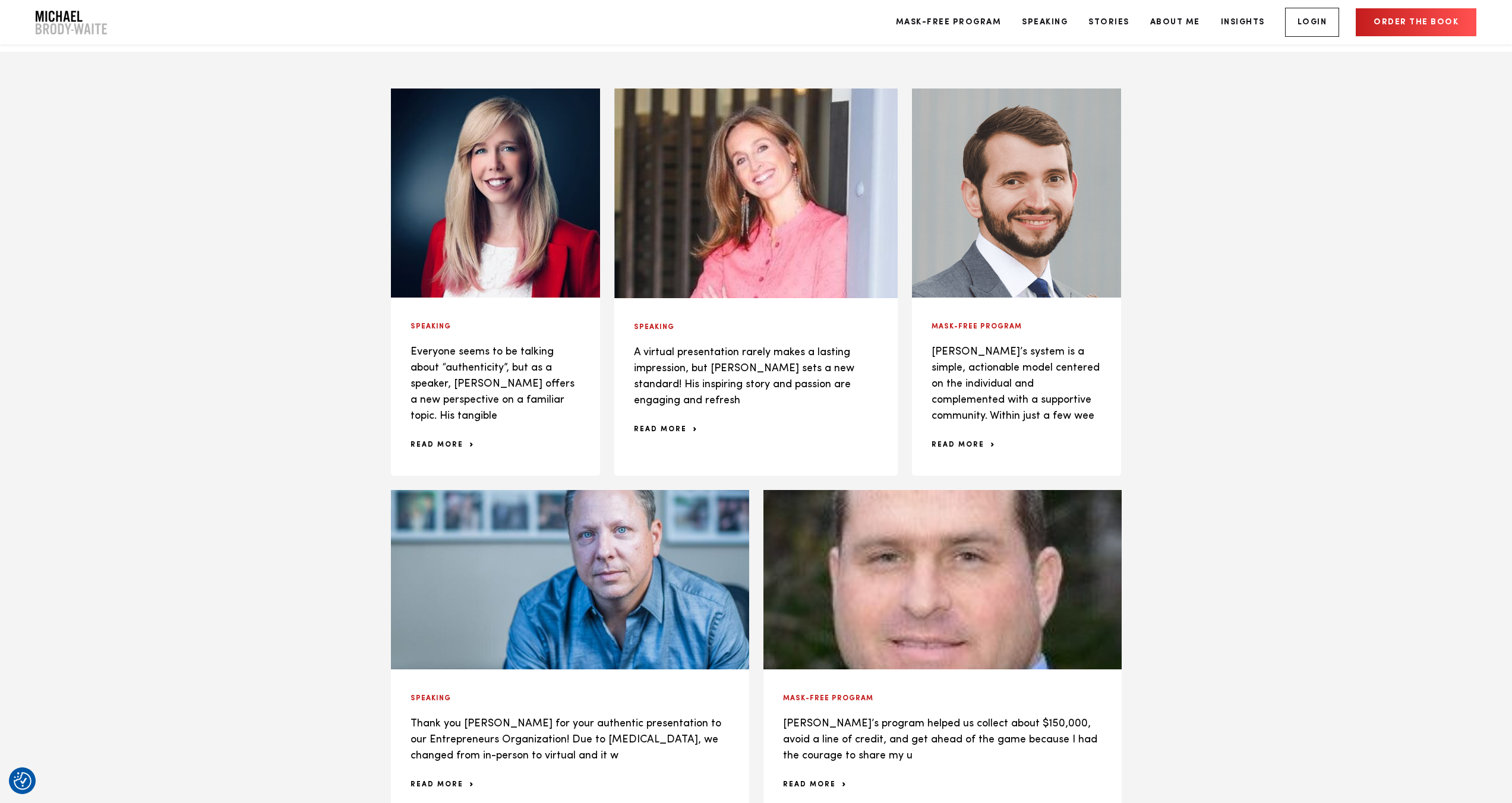
scroll to position [1081, 0]
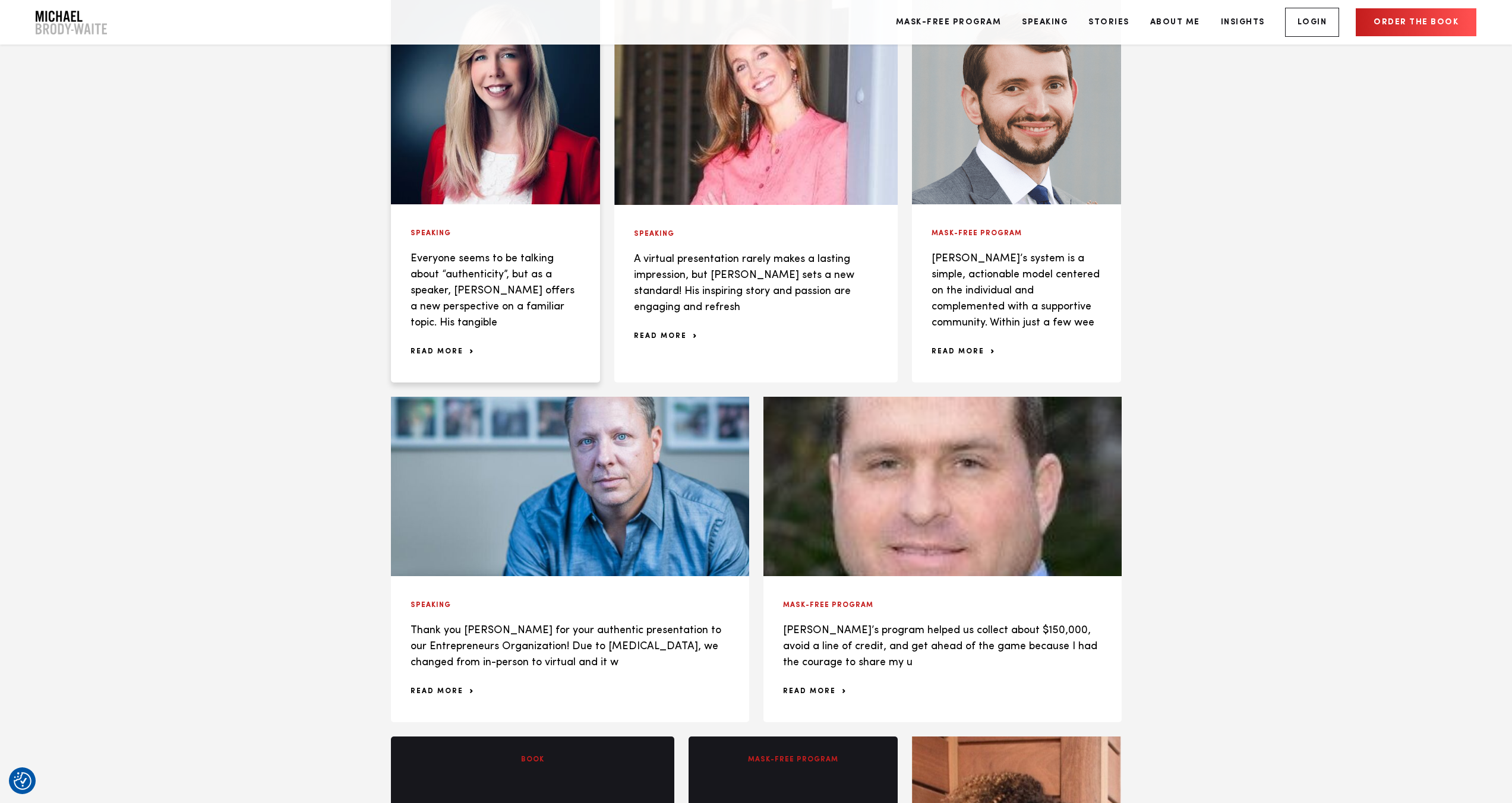
click at [459, 276] on p "Everyone seems to be talking about “authenticity”, but as a speaker, [PERSON_NA…" at bounding box center [496, 291] width 170 height 81
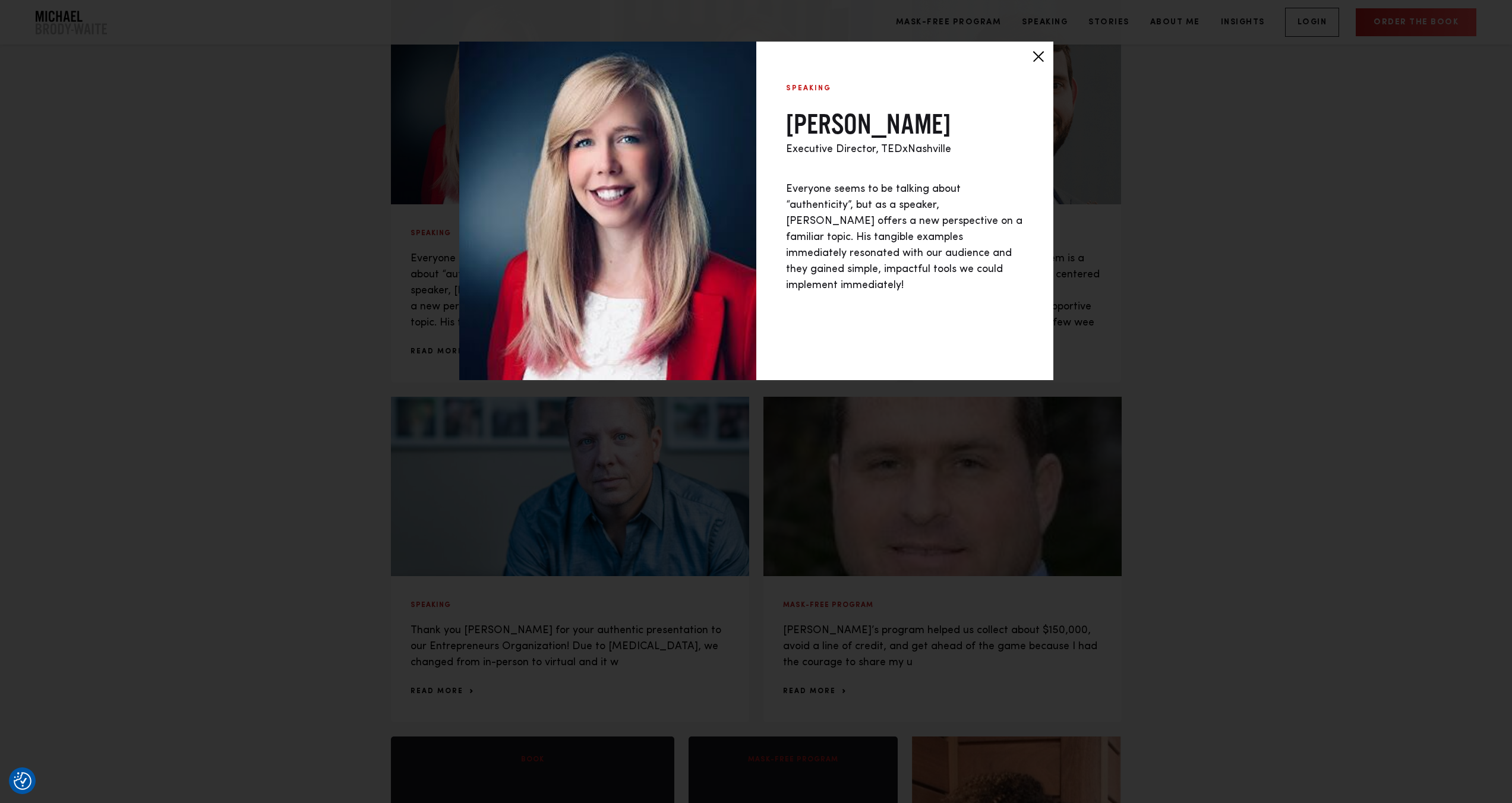
click at [1039, 53] on div at bounding box center [1038, 57] width 30 height 30
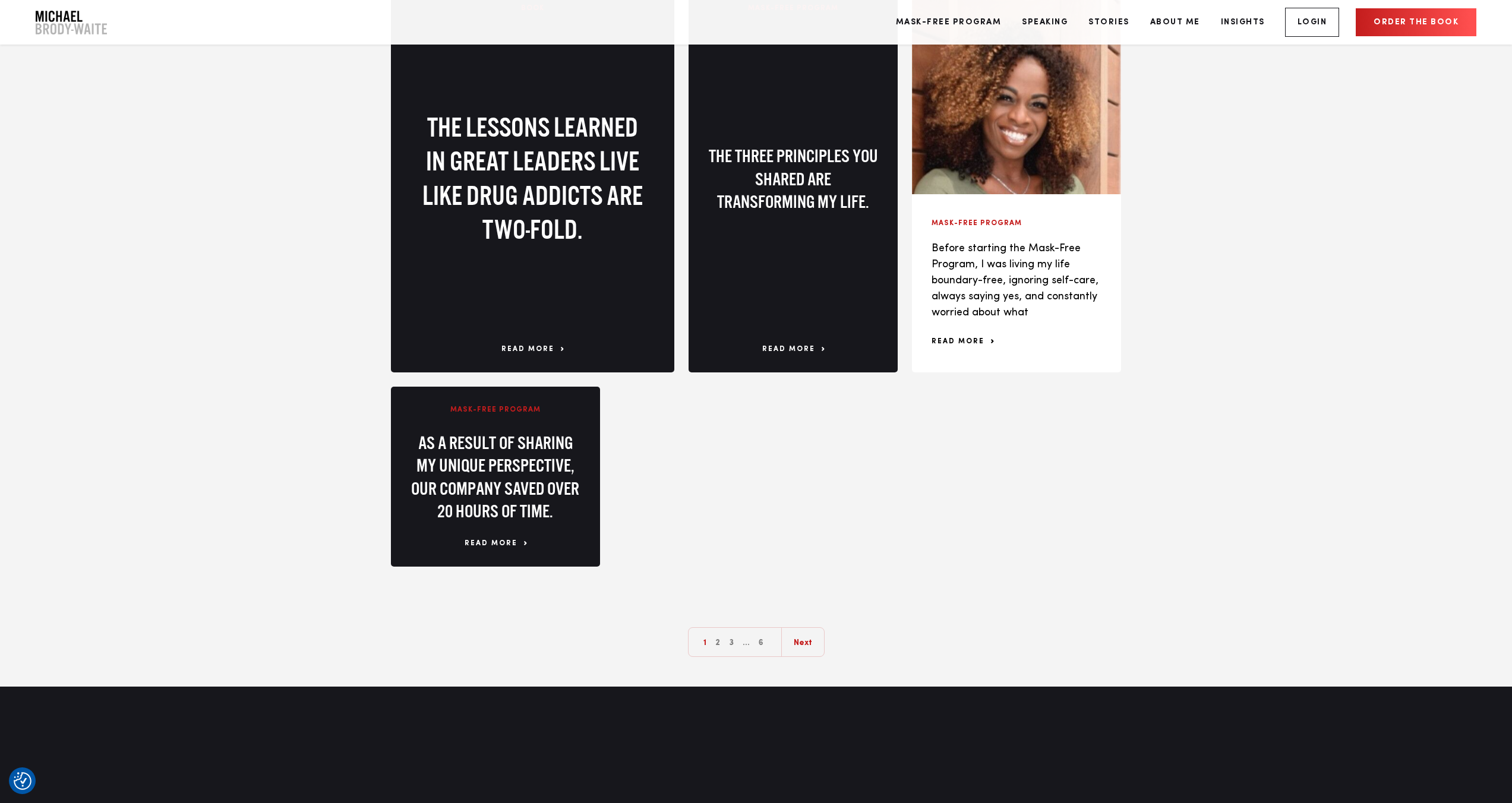
scroll to position [1842, 0]
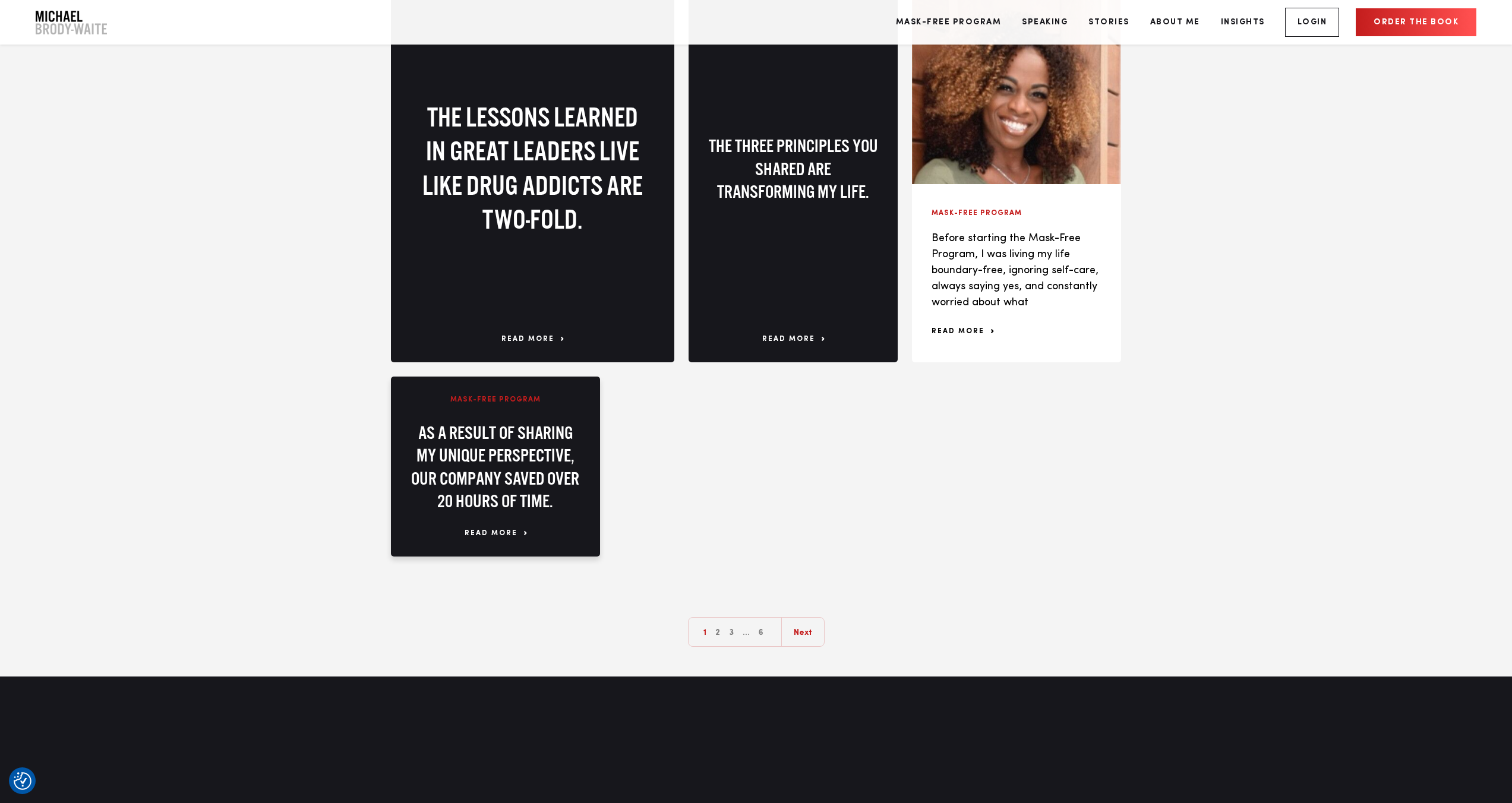
click at [483, 535] on span "read more" at bounding box center [496, 533] width 62 height 11
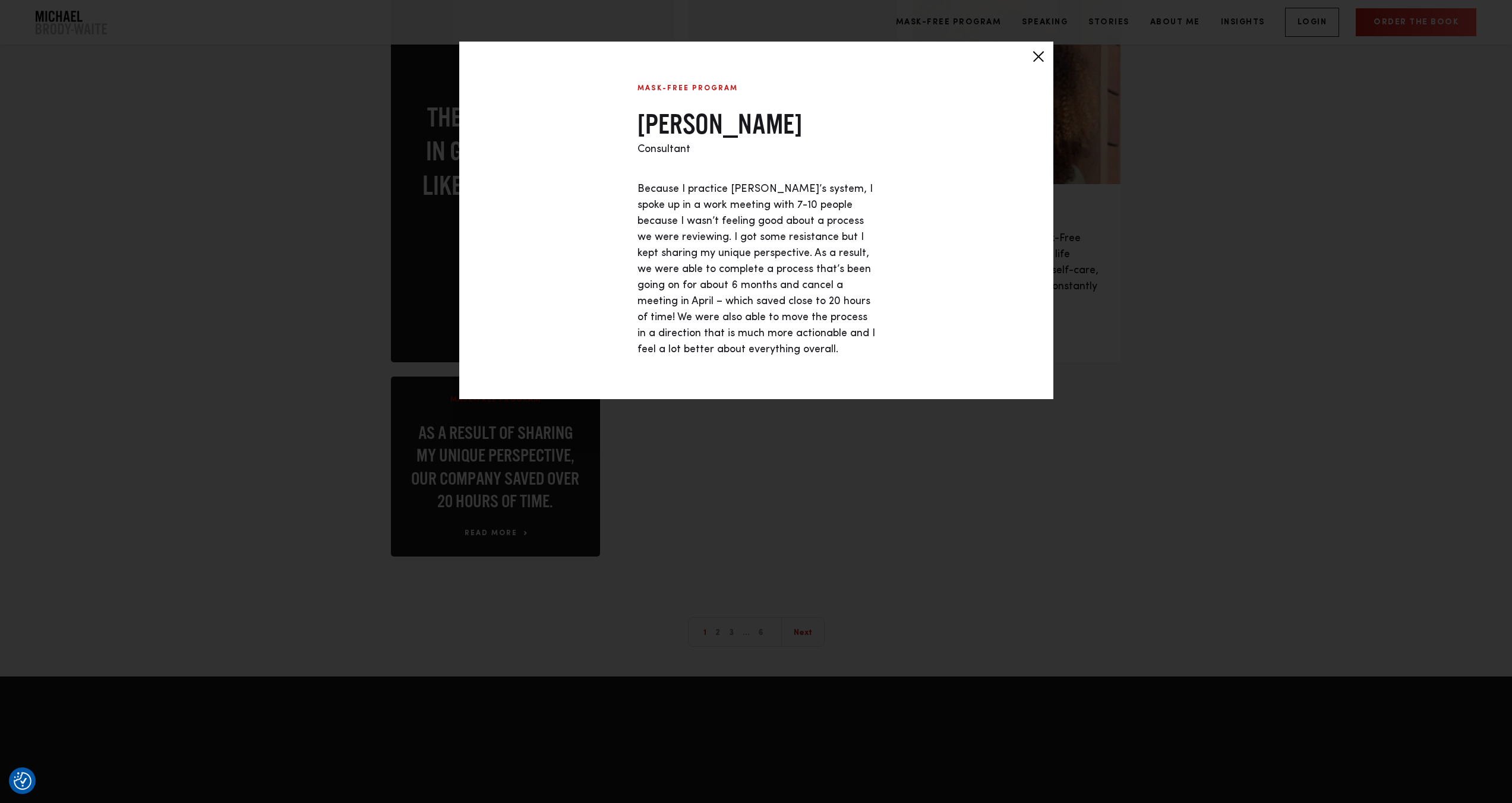
click at [1039, 59] on div at bounding box center [1038, 57] width 30 height 30
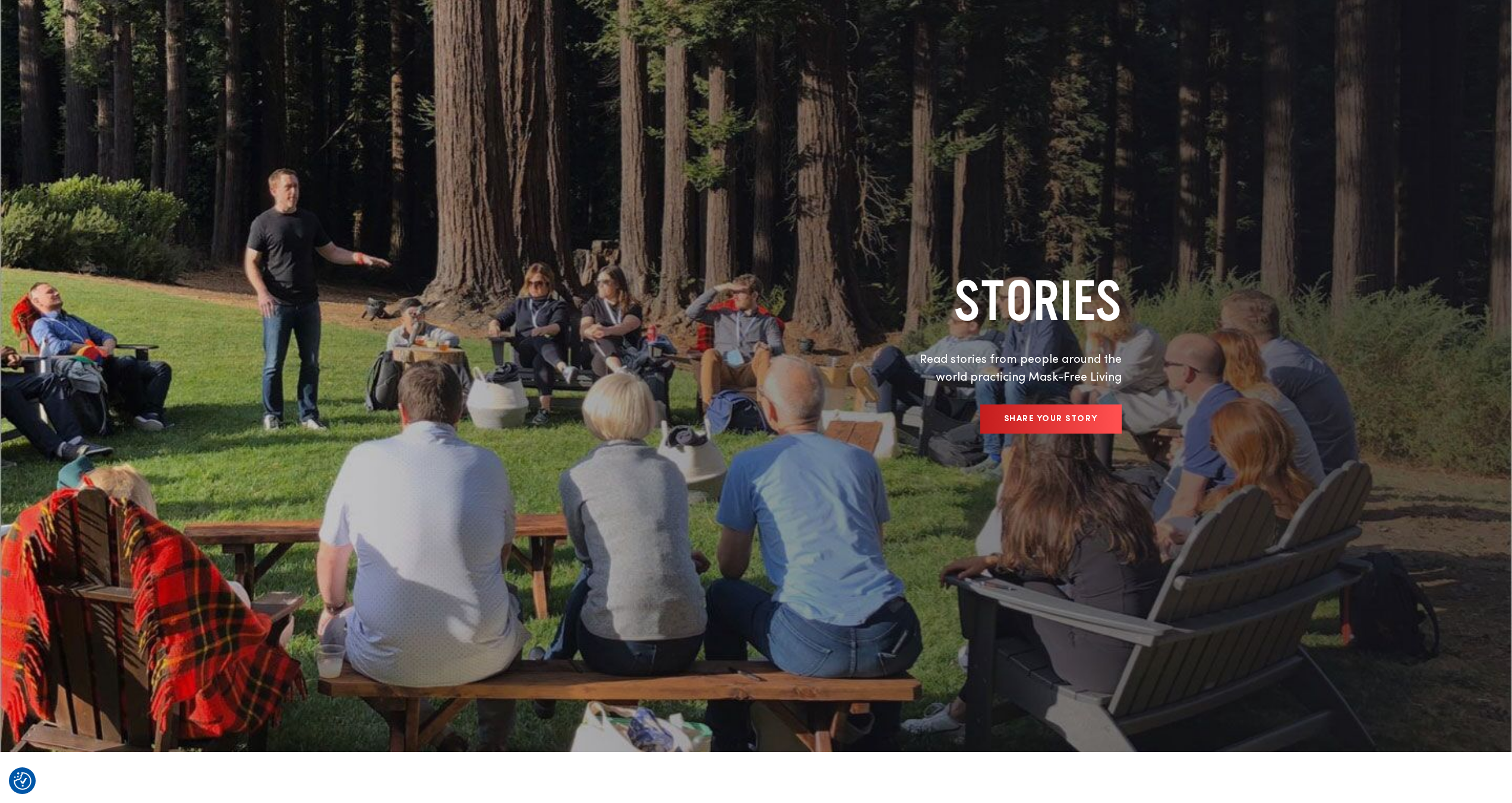
scroll to position [0, 0]
